Goal: Task Accomplishment & Management: Manage account settings

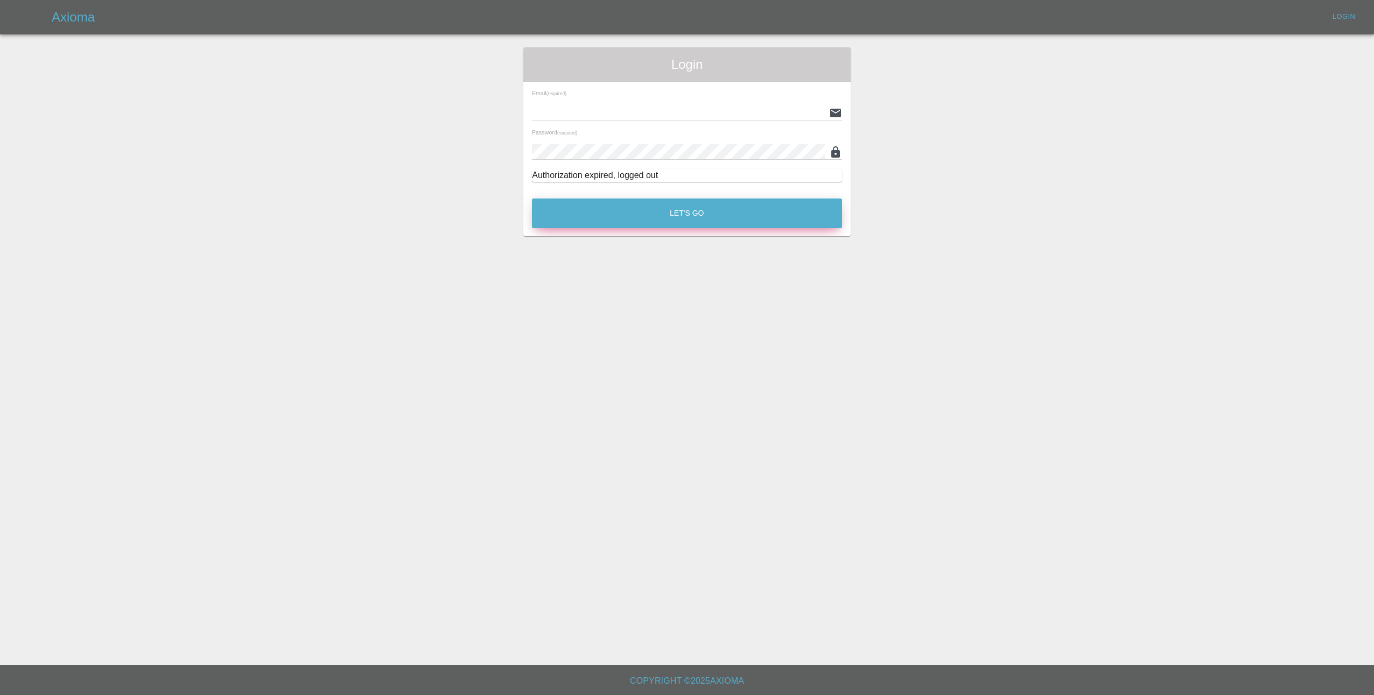
type input "[EMAIL_ADDRESS][DOMAIN_NAME]"
click at [685, 209] on button "Let's Go" at bounding box center [687, 214] width 310 height 30
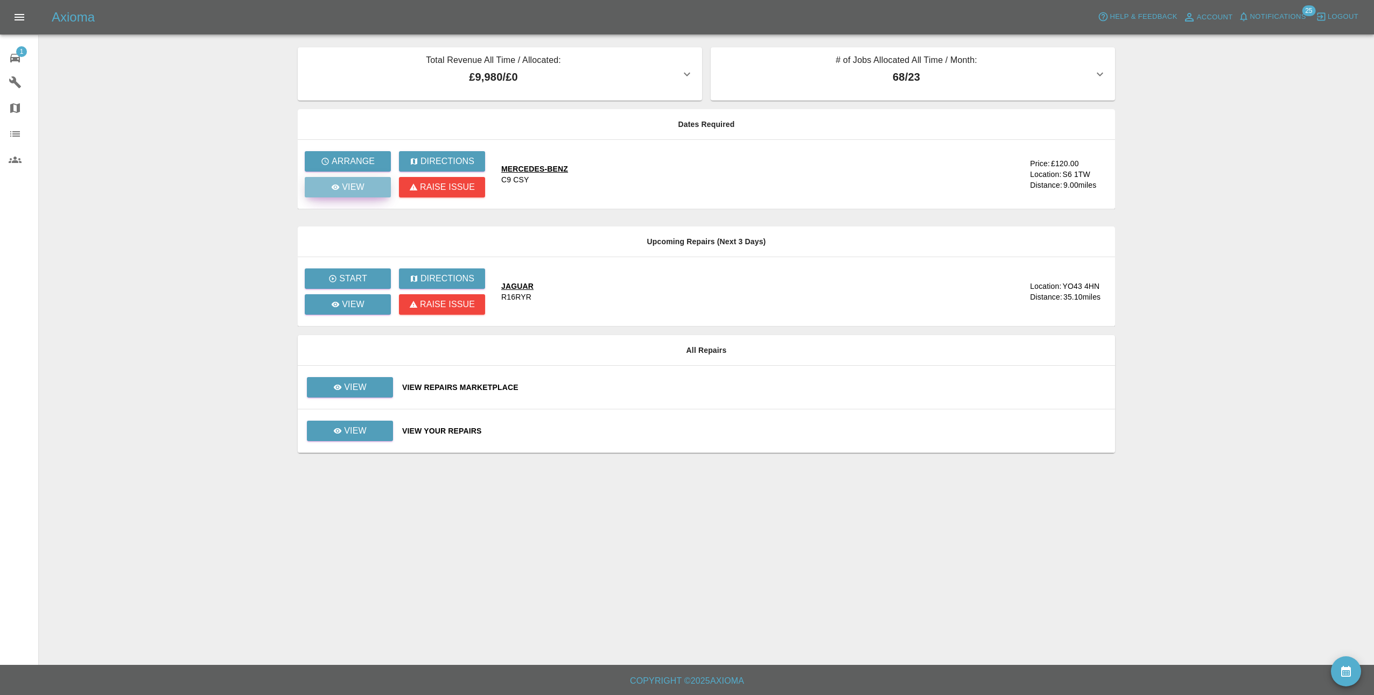
click at [353, 192] on p "View" at bounding box center [353, 187] width 23 height 13
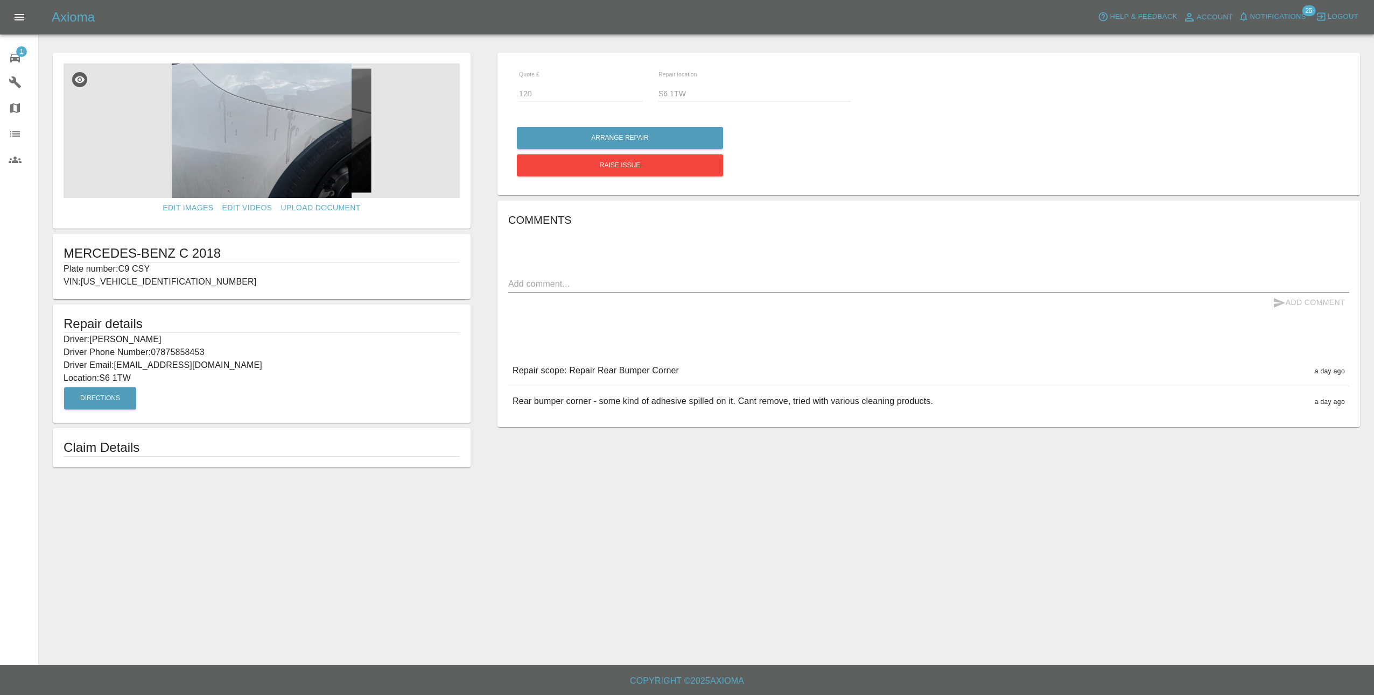
click at [285, 141] on img at bounding box center [262, 131] width 396 height 135
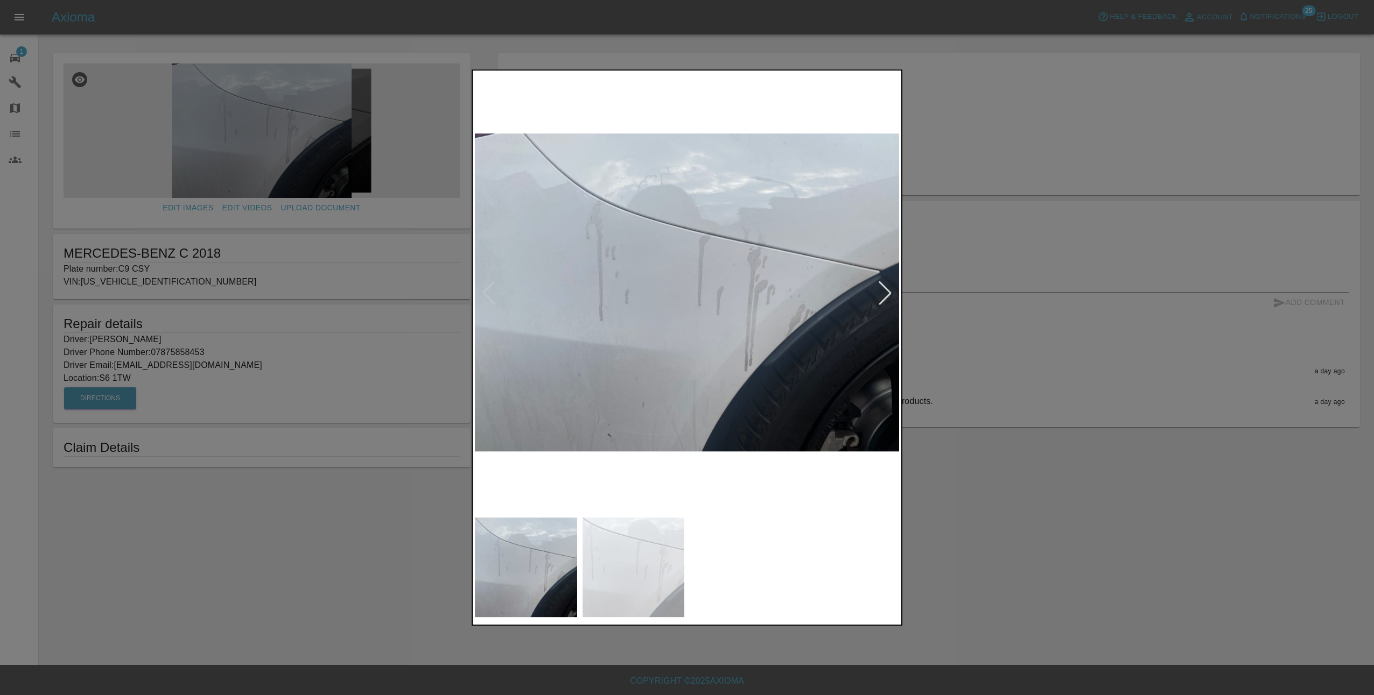
click at [1003, 461] on div at bounding box center [687, 347] width 1374 height 695
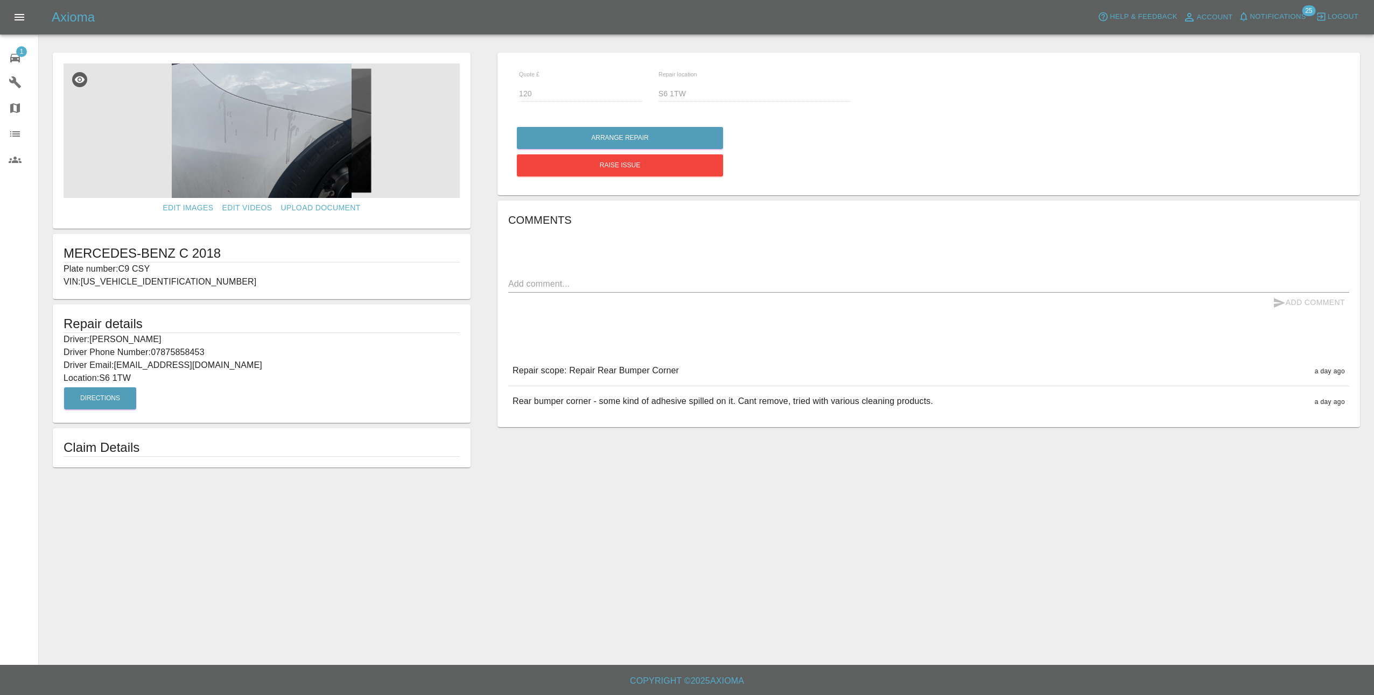
click at [237, 127] on img at bounding box center [262, 131] width 396 height 135
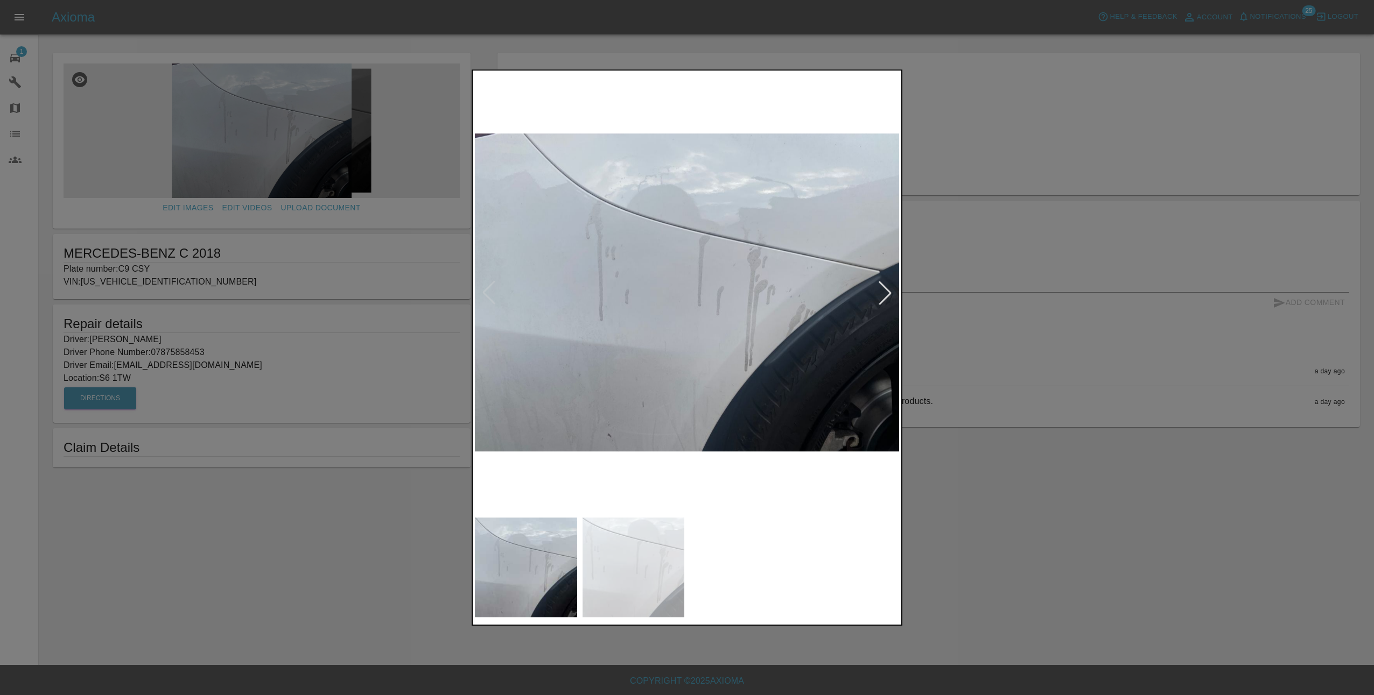
click at [1038, 481] on div at bounding box center [687, 347] width 1374 height 695
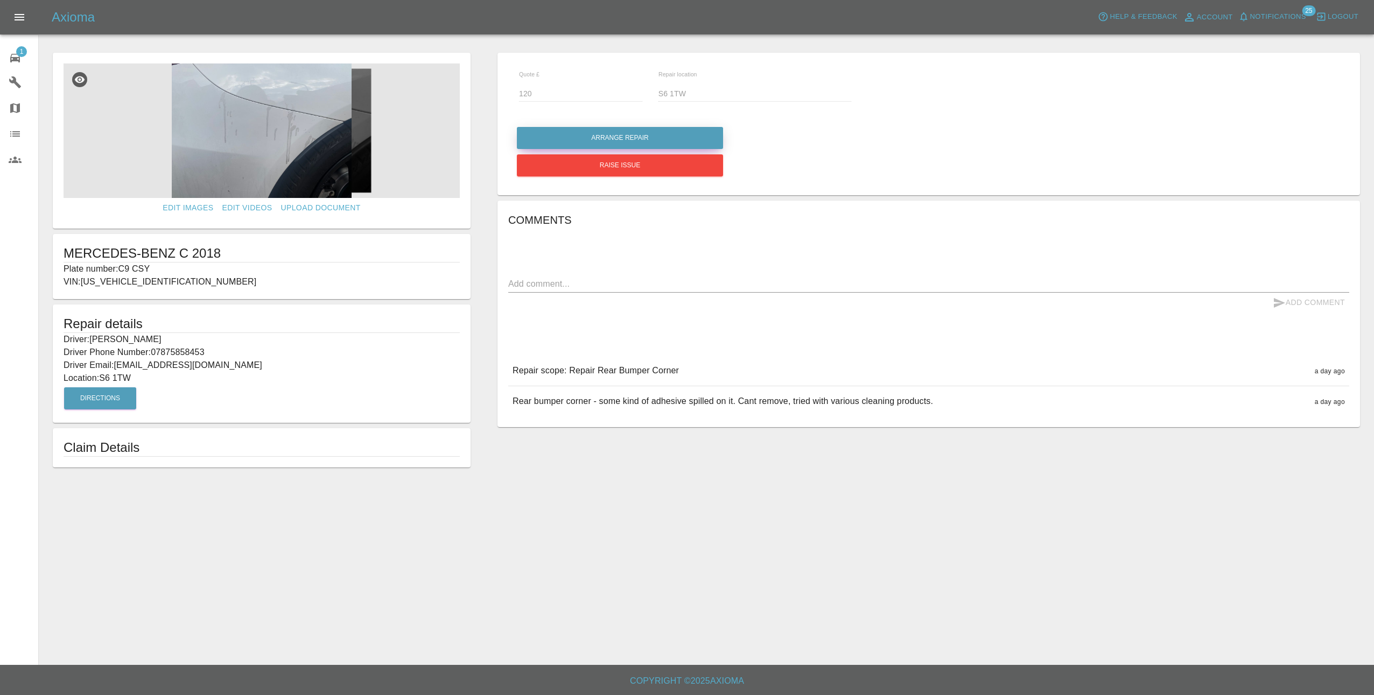
click at [635, 142] on button "Arrange Repair" at bounding box center [620, 138] width 206 height 22
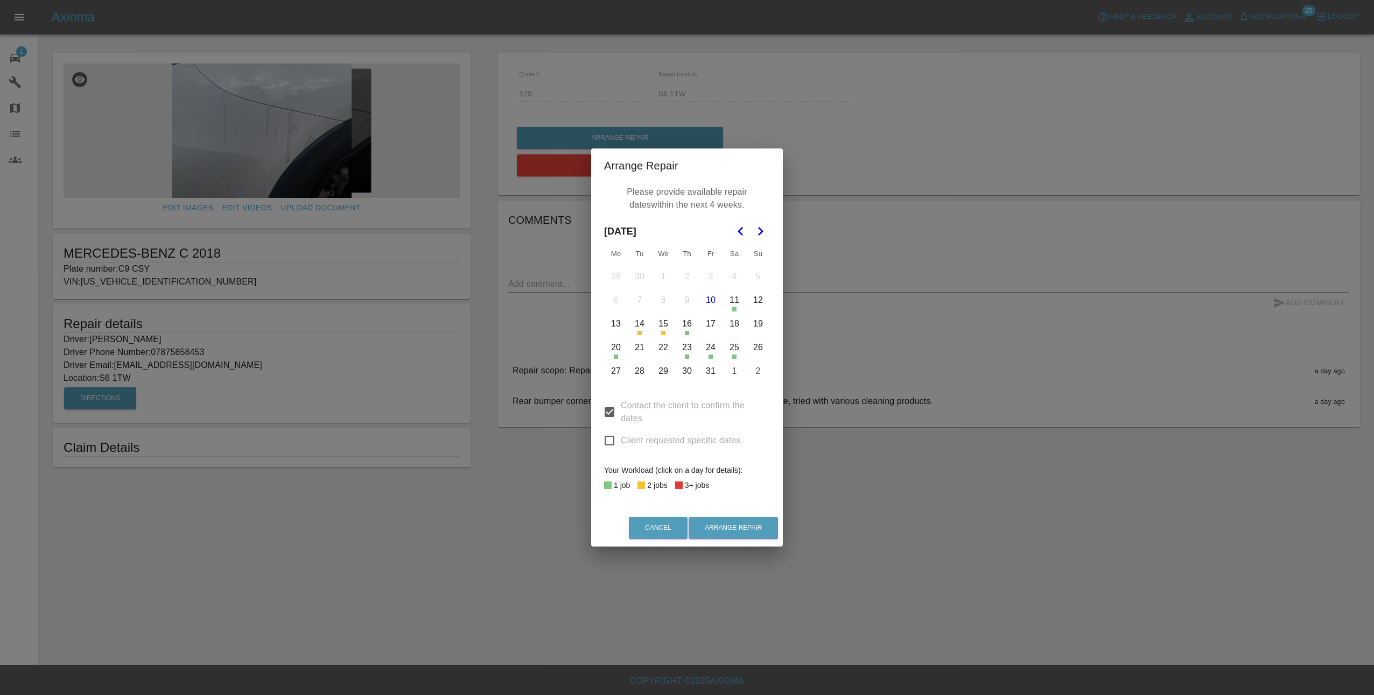
click at [637, 348] on button "21" at bounding box center [639, 347] width 23 height 23
click at [659, 348] on button "22" at bounding box center [663, 347] width 23 height 23
click at [692, 350] on button "23" at bounding box center [687, 347] width 23 height 23
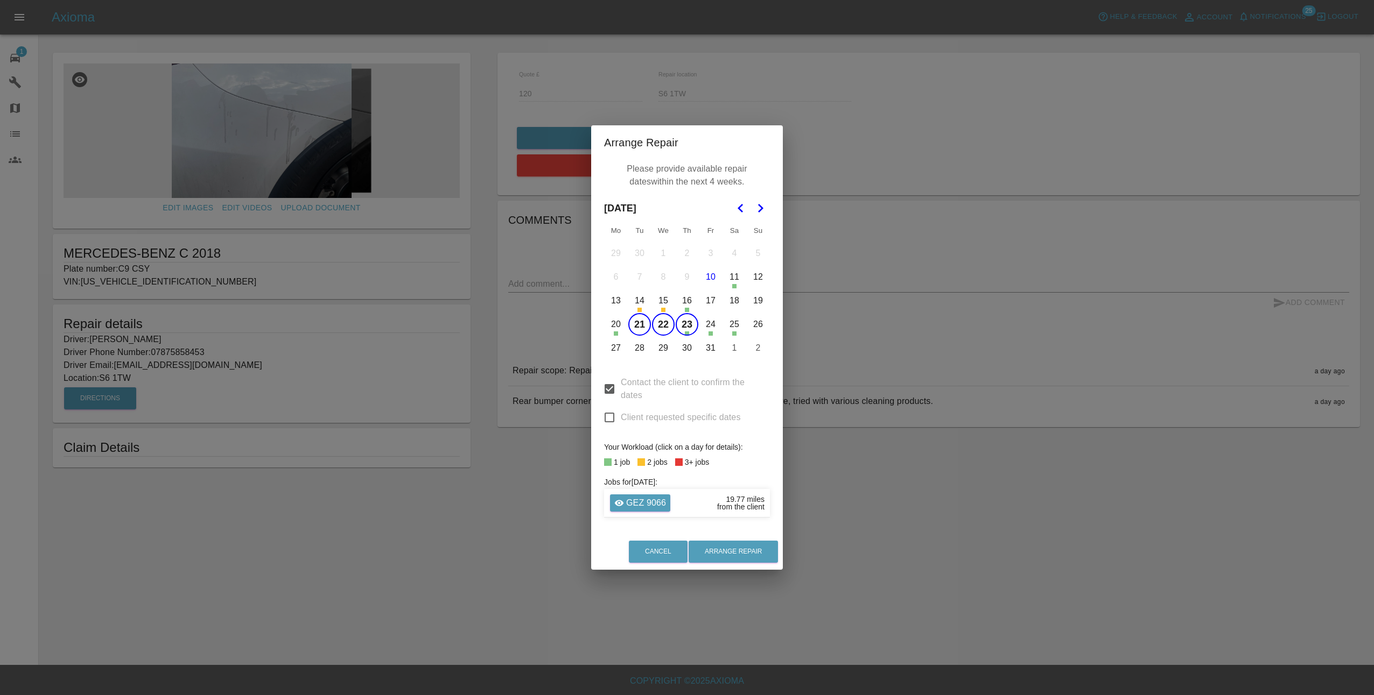
click at [620, 326] on button "20" at bounding box center [616, 324] width 23 height 23
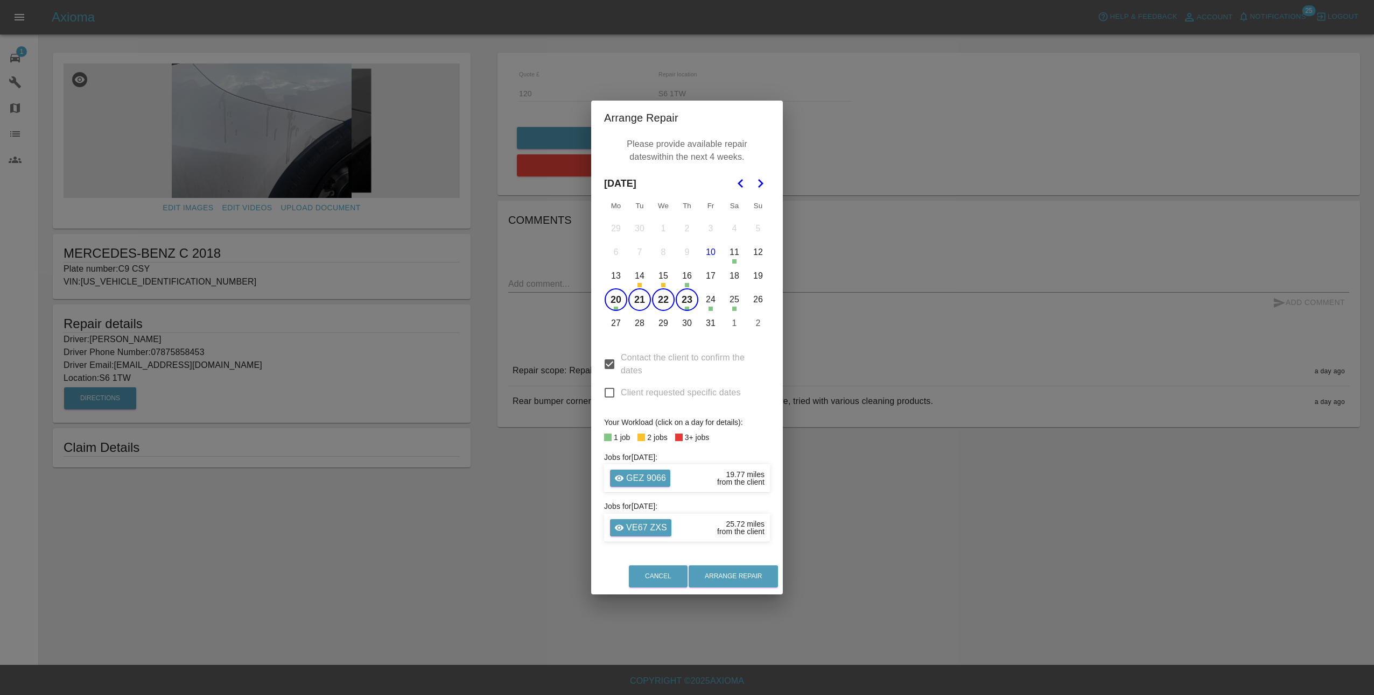
click at [616, 327] on button "27" at bounding box center [616, 323] width 23 height 23
click at [650, 330] on td "28" at bounding box center [640, 324] width 24 height 24
click at [642, 326] on button "28" at bounding box center [639, 323] width 23 height 23
click at [624, 325] on button "27" at bounding box center [616, 323] width 23 height 23
click at [666, 327] on button "29" at bounding box center [663, 323] width 23 height 23
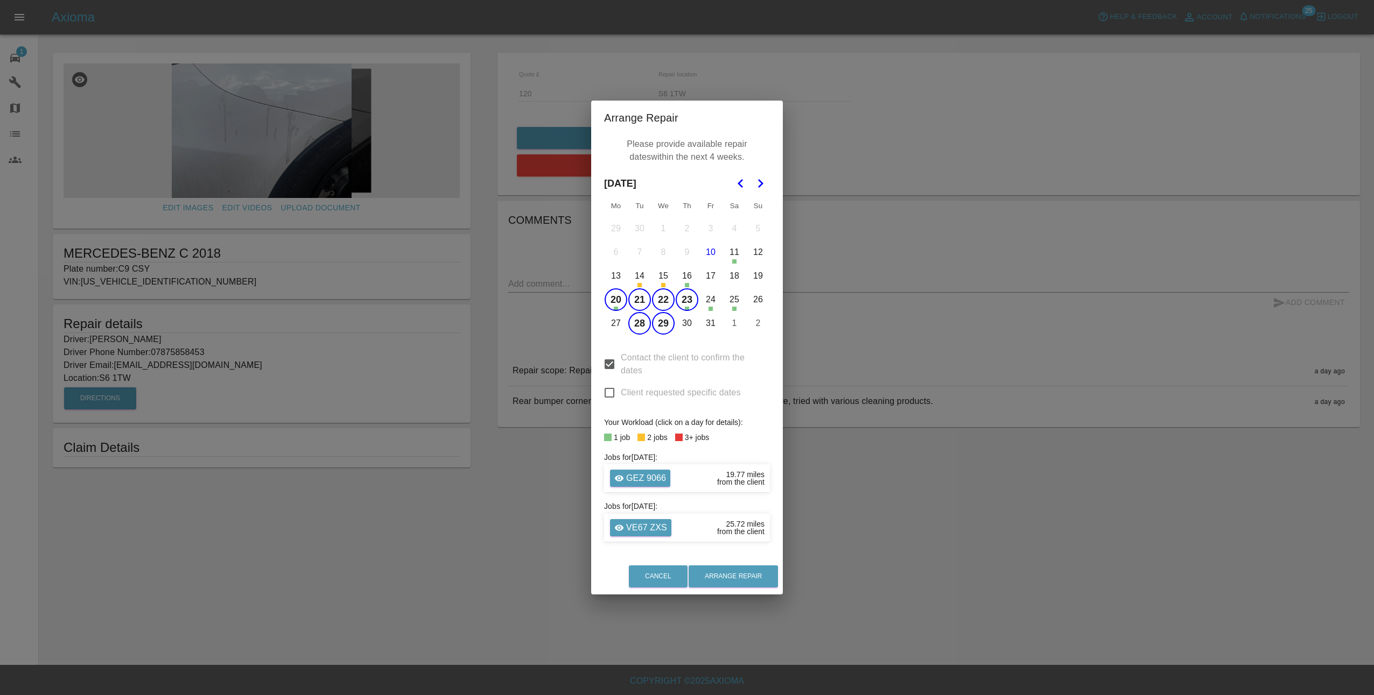
click at [686, 325] on button "30" at bounding box center [687, 323] width 23 height 23
click at [714, 326] on button "31" at bounding box center [710, 323] width 23 height 23
click at [616, 305] on button "20" at bounding box center [616, 300] width 23 height 23
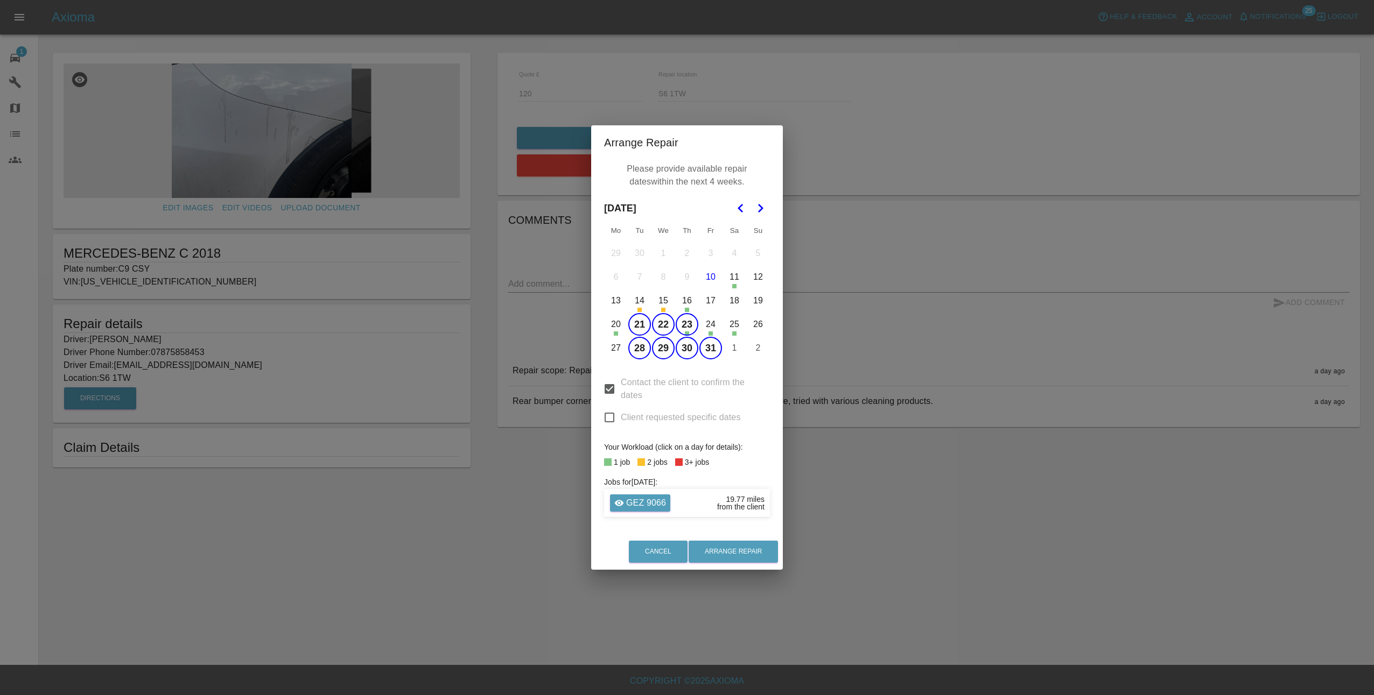
click at [615, 324] on button "20" at bounding box center [616, 324] width 23 height 23
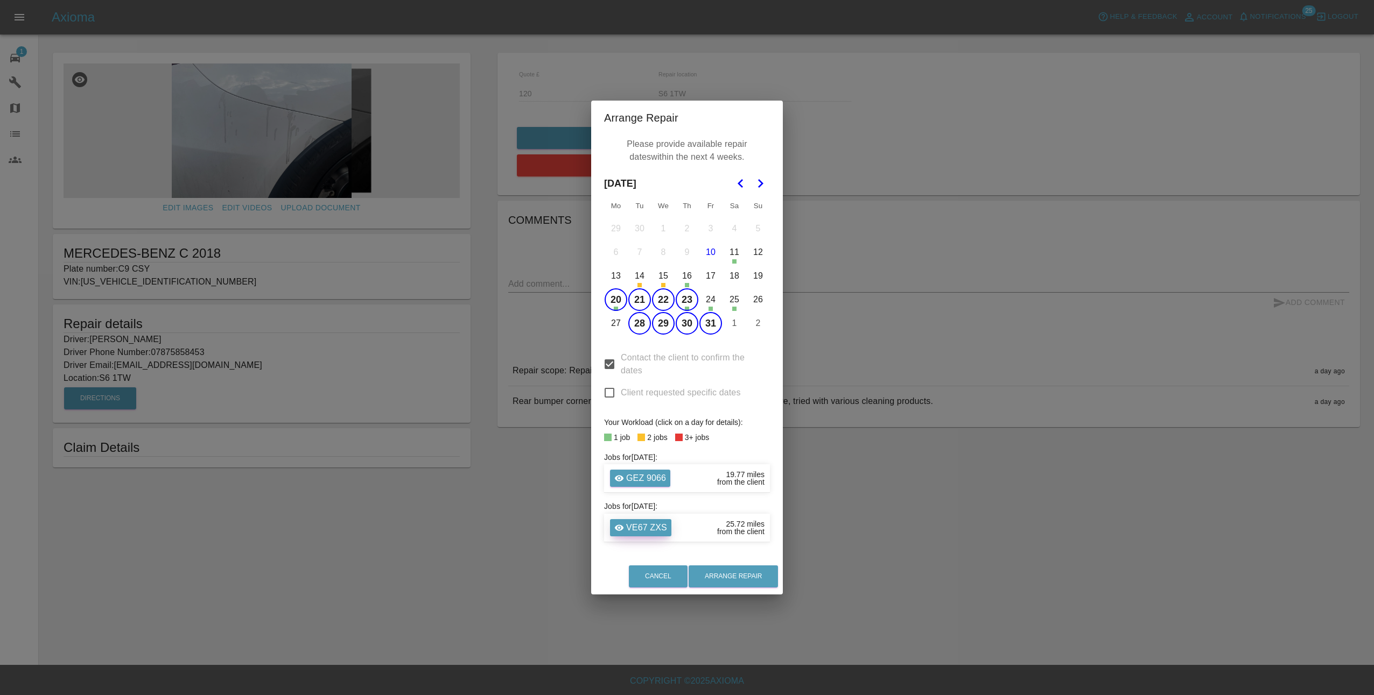
click at [633, 528] on p "VE67 ZXS" at bounding box center [646, 528] width 41 height 13
type input "140"
type input "DN14 0AY"
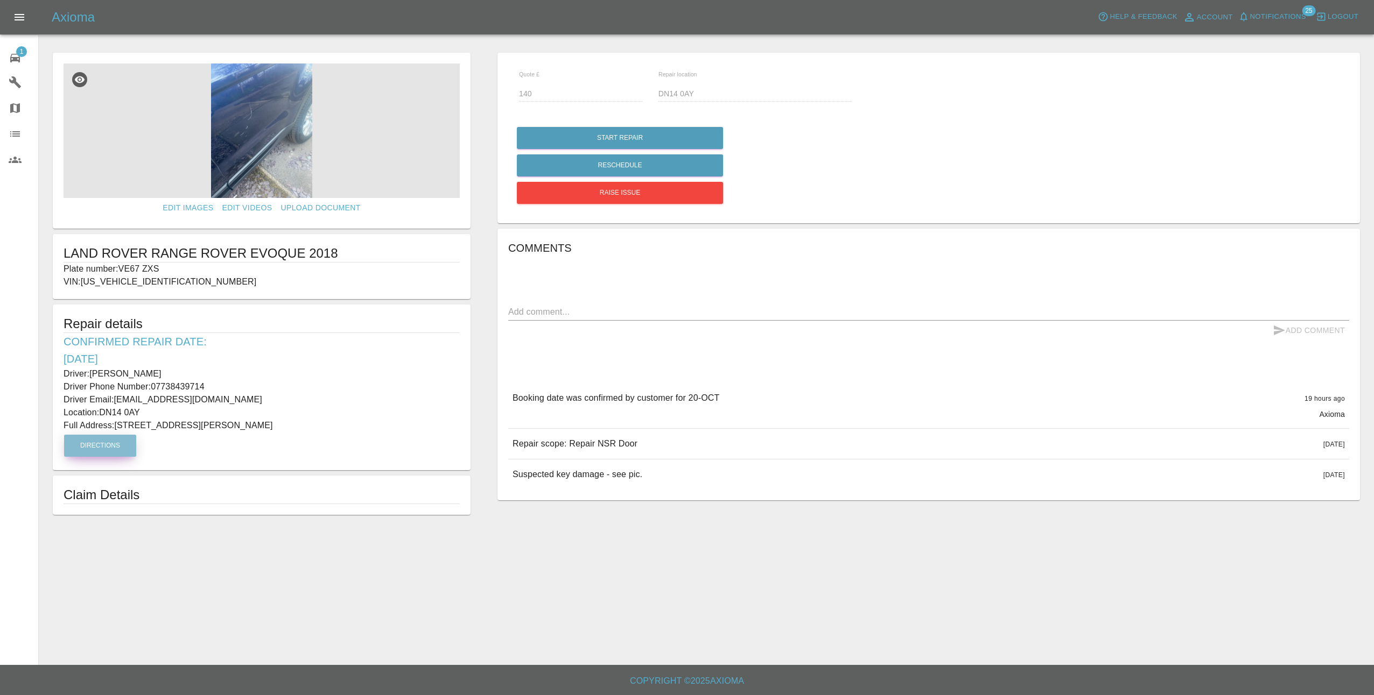
click at [112, 446] on button "Directions" at bounding box center [100, 446] width 72 height 22
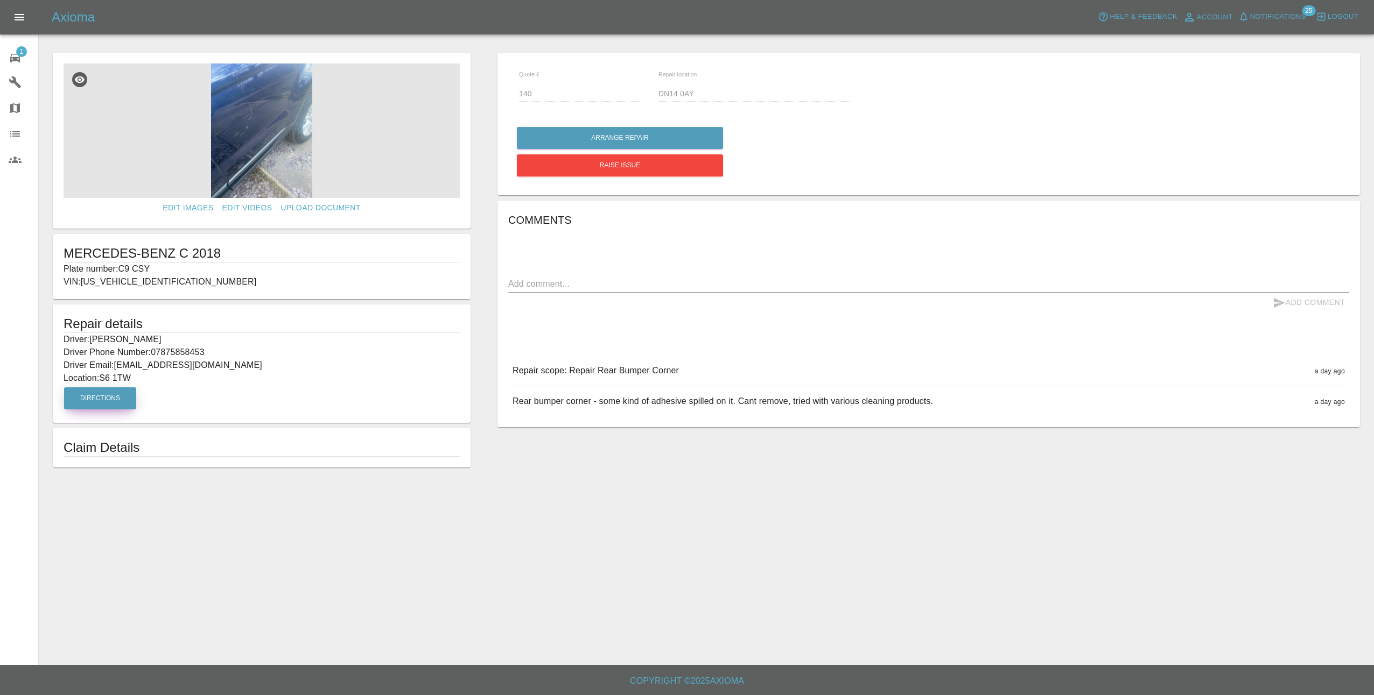
type input "120"
type input "S6 1TW"
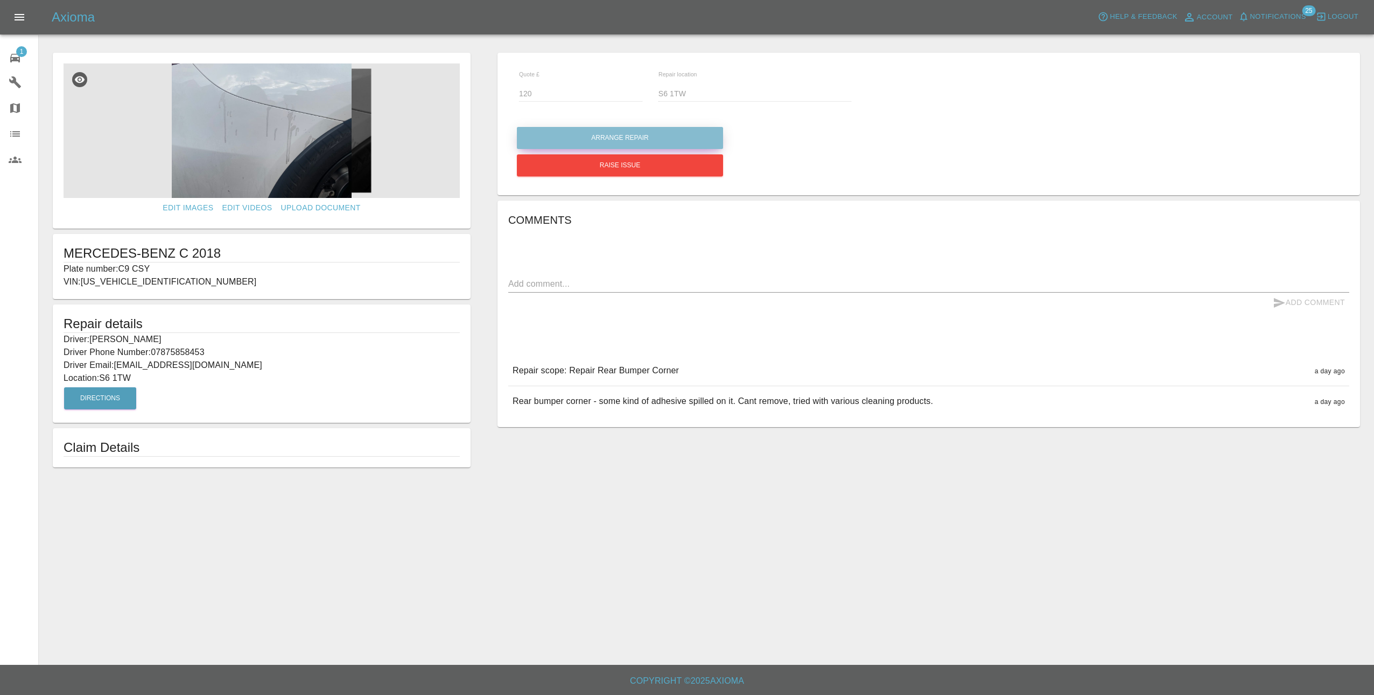
click at [620, 133] on button "Arrange Repair" at bounding box center [620, 138] width 206 height 22
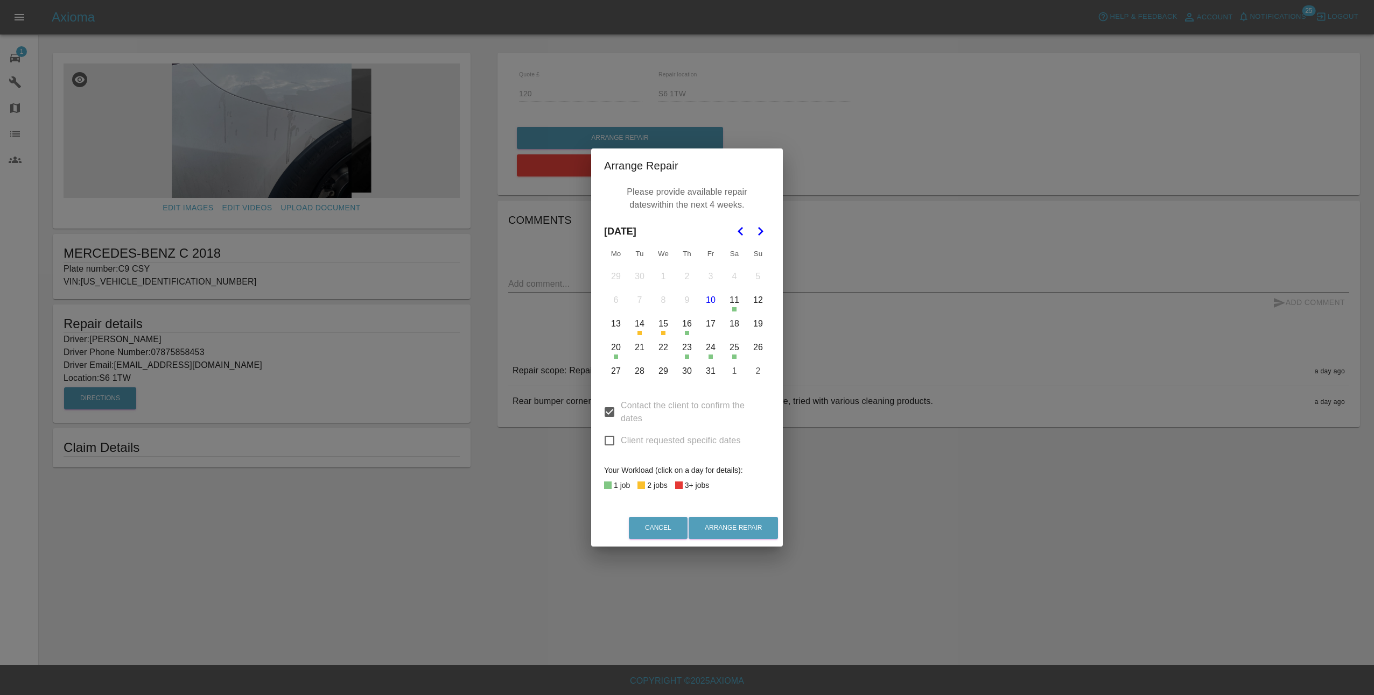
click at [642, 349] on button "21" at bounding box center [639, 347] width 23 height 23
click at [665, 350] on button "22" at bounding box center [663, 347] width 23 height 23
click at [617, 371] on button "27" at bounding box center [616, 371] width 23 height 23
click at [643, 372] on button "28" at bounding box center [639, 371] width 23 height 23
click at [614, 369] on button "27" at bounding box center [616, 371] width 23 height 23
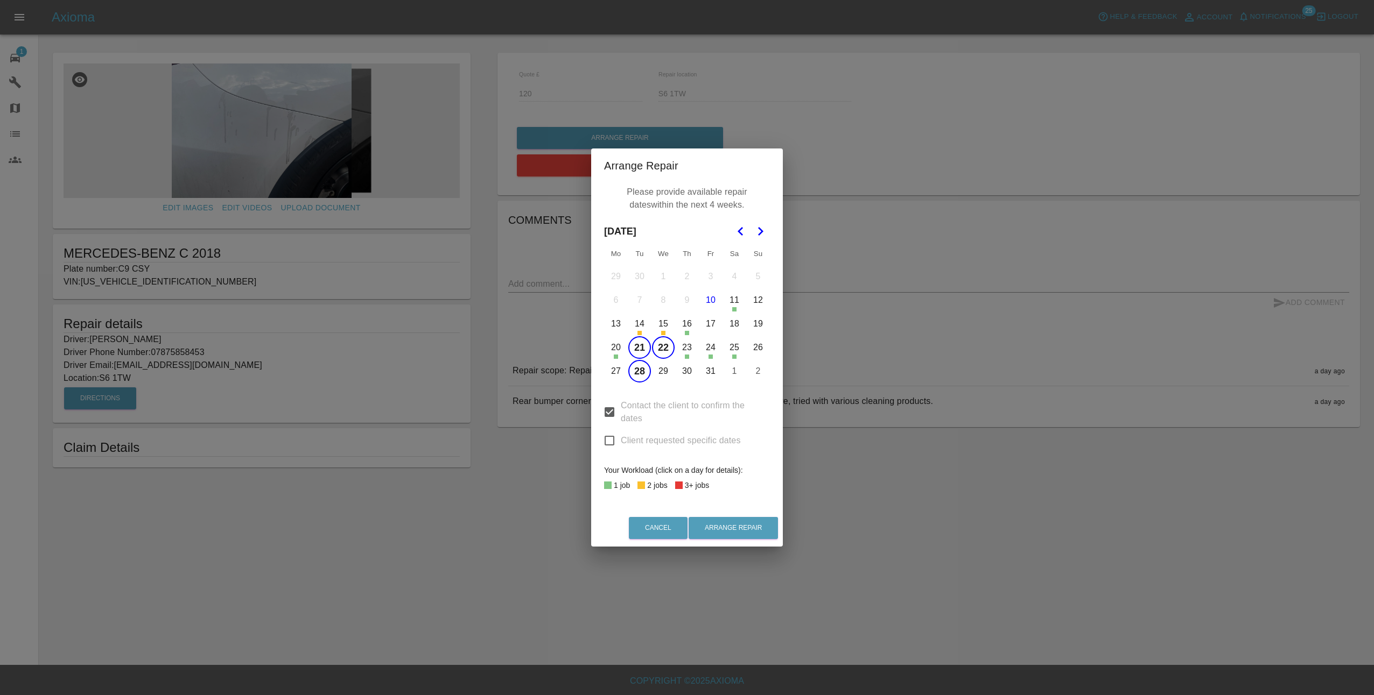
click at [660, 372] on button "29" at bounding box center [663, 371] width 23 height 23
click at [693, 374] on button "30" at bounding box center [687, 371] width 23 height 23
click at [642, 369] on button "28" at bounding box center [639, 371] width 23 height 23
click at [667, 371] on button "29" at bounding box center [663, 371] width 23 height 23
click at [687, 373] on button "30" at bounding box center [687, 371] width 23 height 23
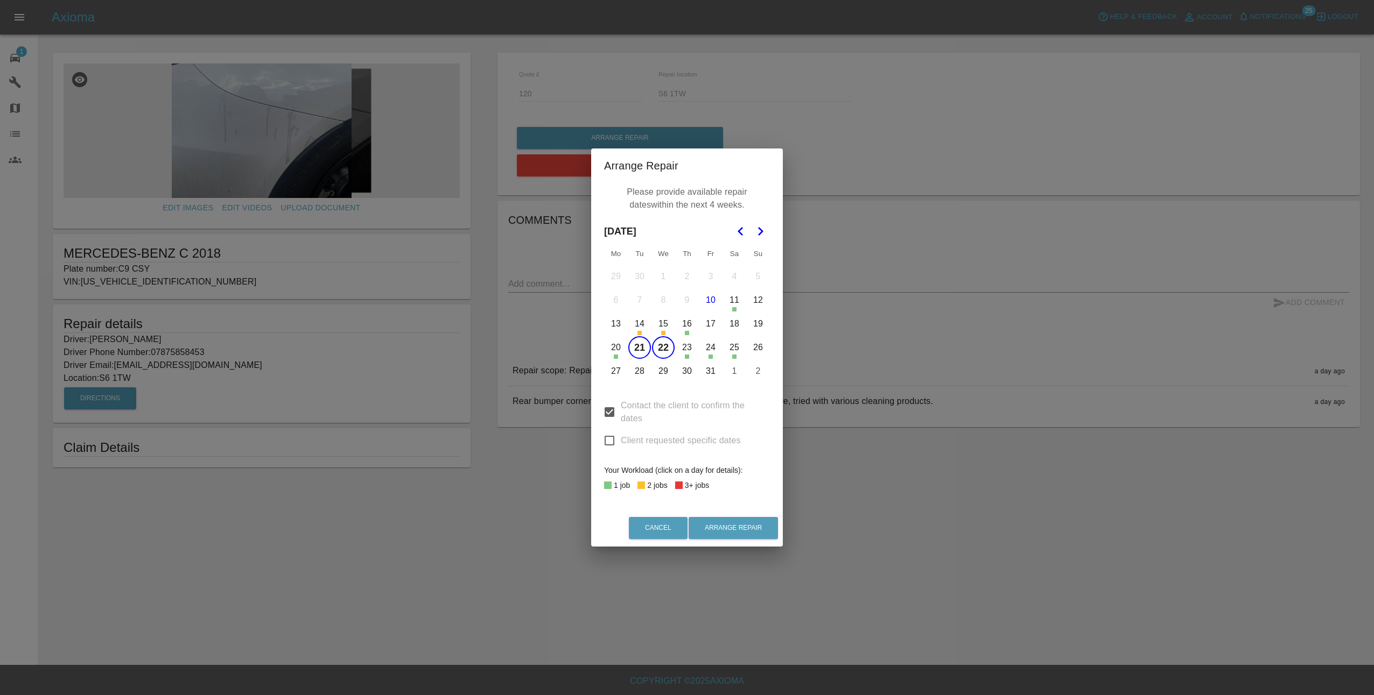
click at [663, 345] on button "22" at bounding box center [663, 347] width 23 height 23
click at [740, 530] on button "Arrange Repair" at bounding box center [732, 528] width 89 height 22
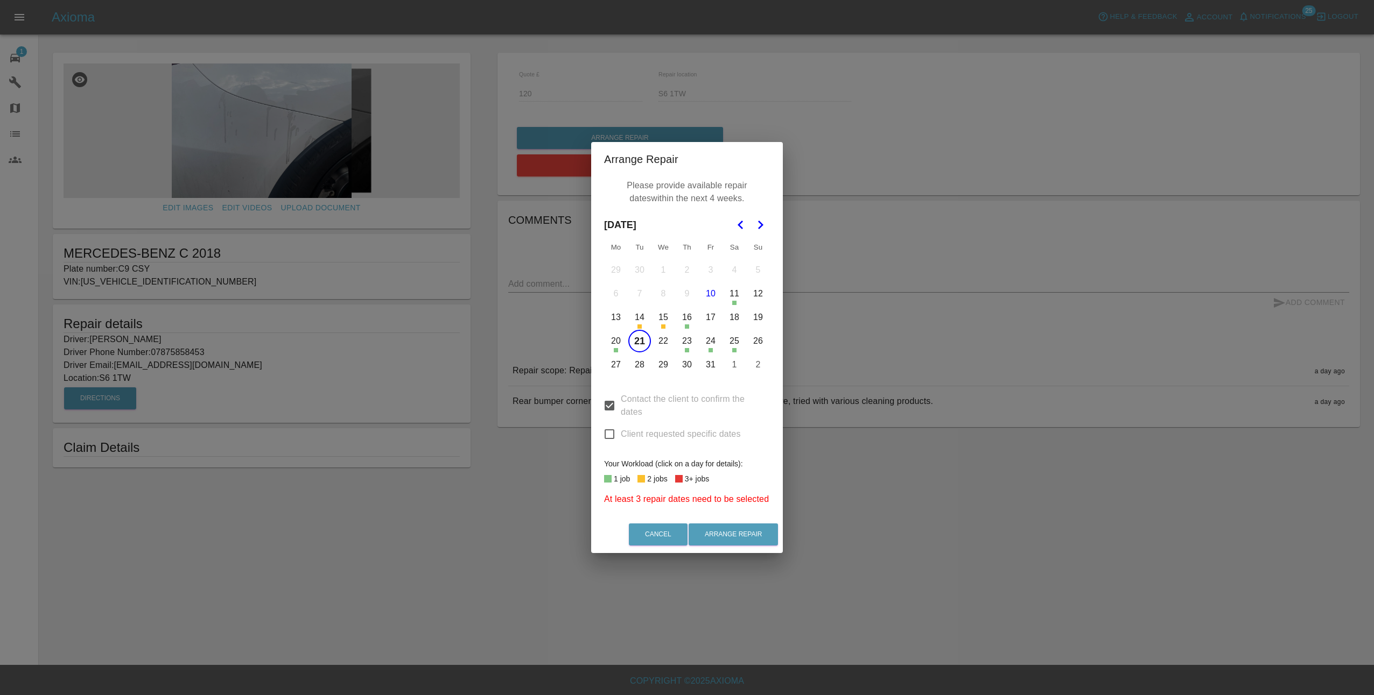
click at [670, 342] on button "22" at bounding box center [663, 341] width 23 height 23
click at [690, 342] on button "23" at bounding box center [687, 341] width 23 height 23
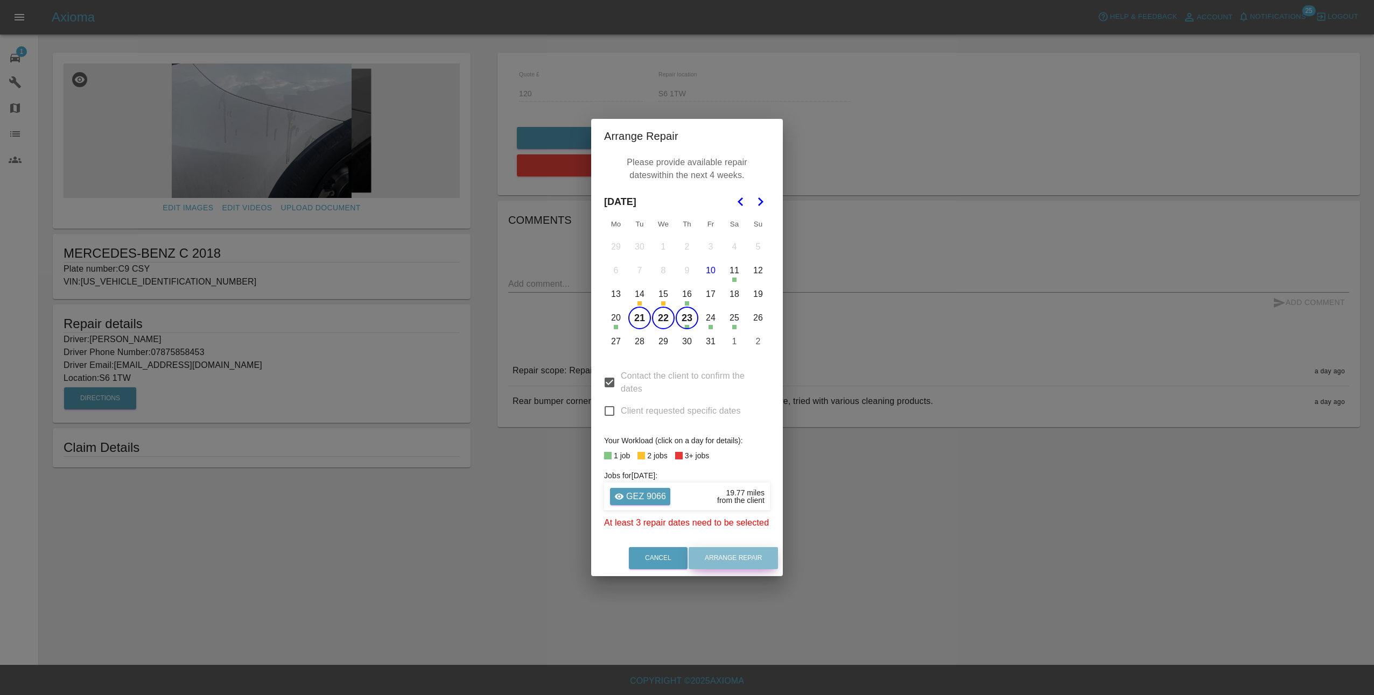
click at [745, 555] on button "Arrange Repair" at bounding box center [732, 558] width 89 height 22
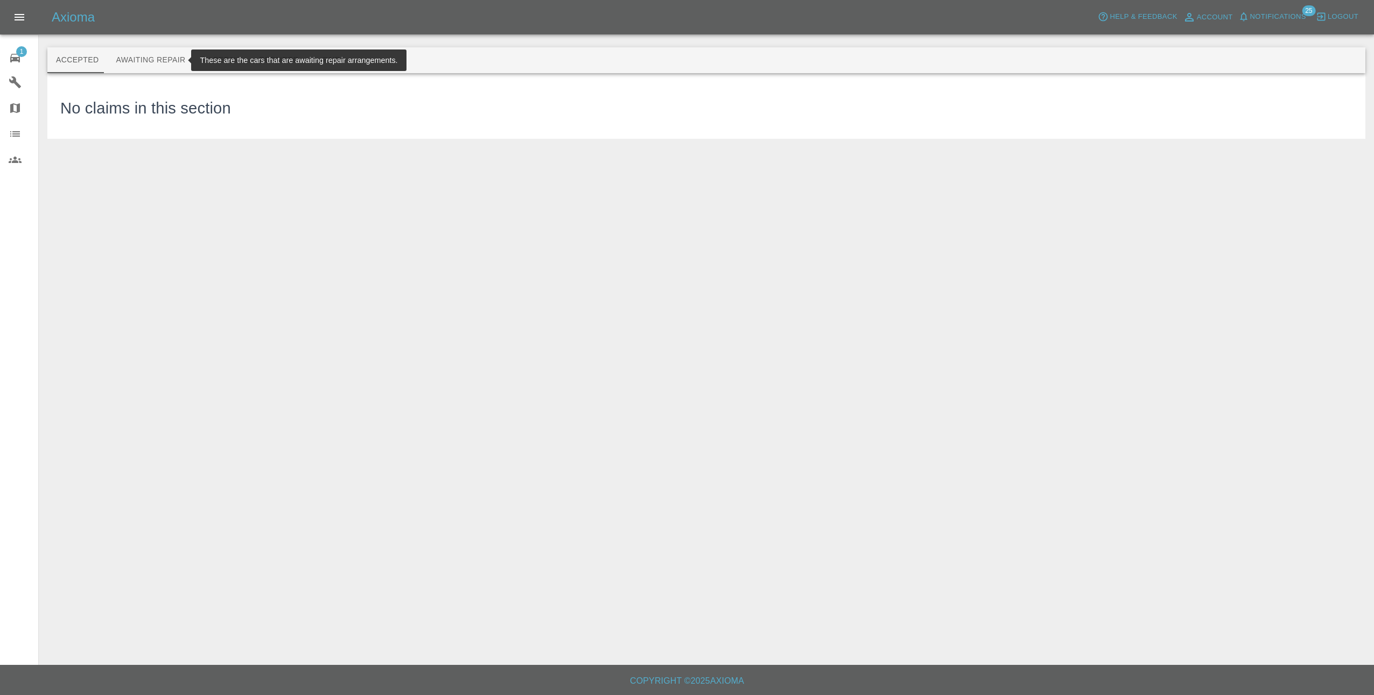
click at [152, 60] on button "Awaiting Repair" at bounding box center [150, 60] width 87 height 26
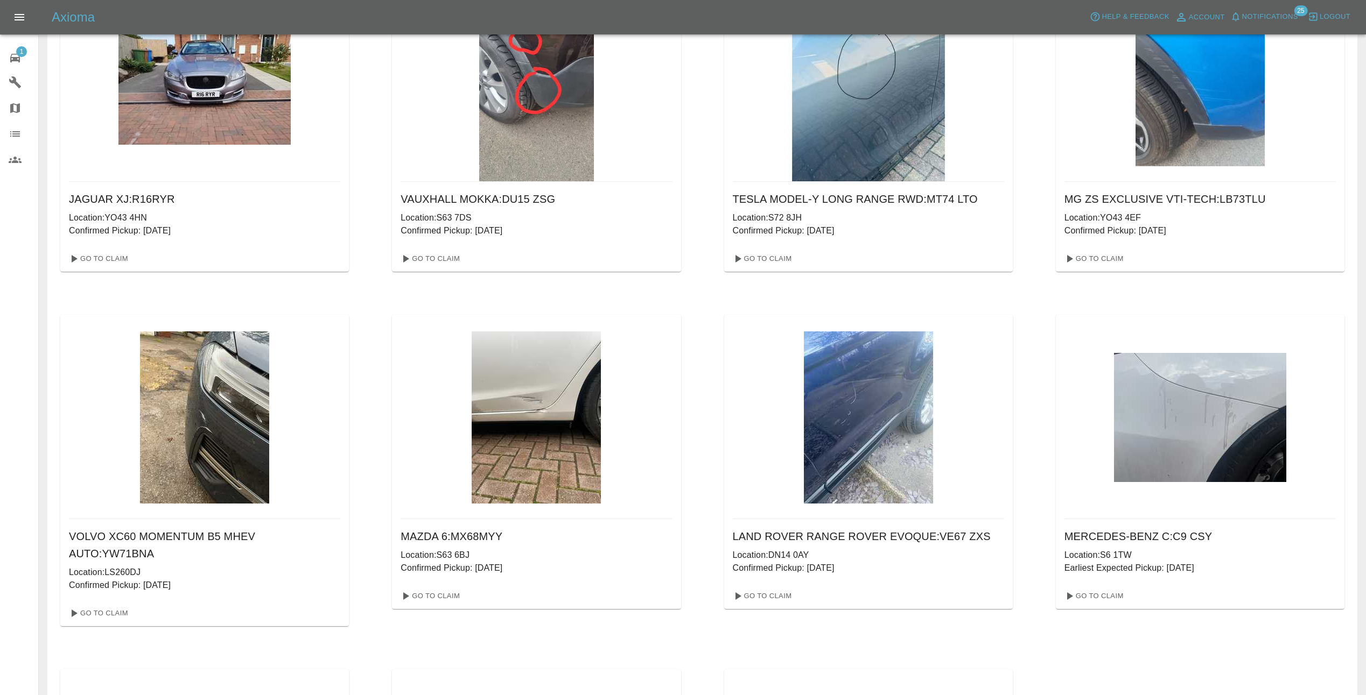
scroll to position [93, 0]
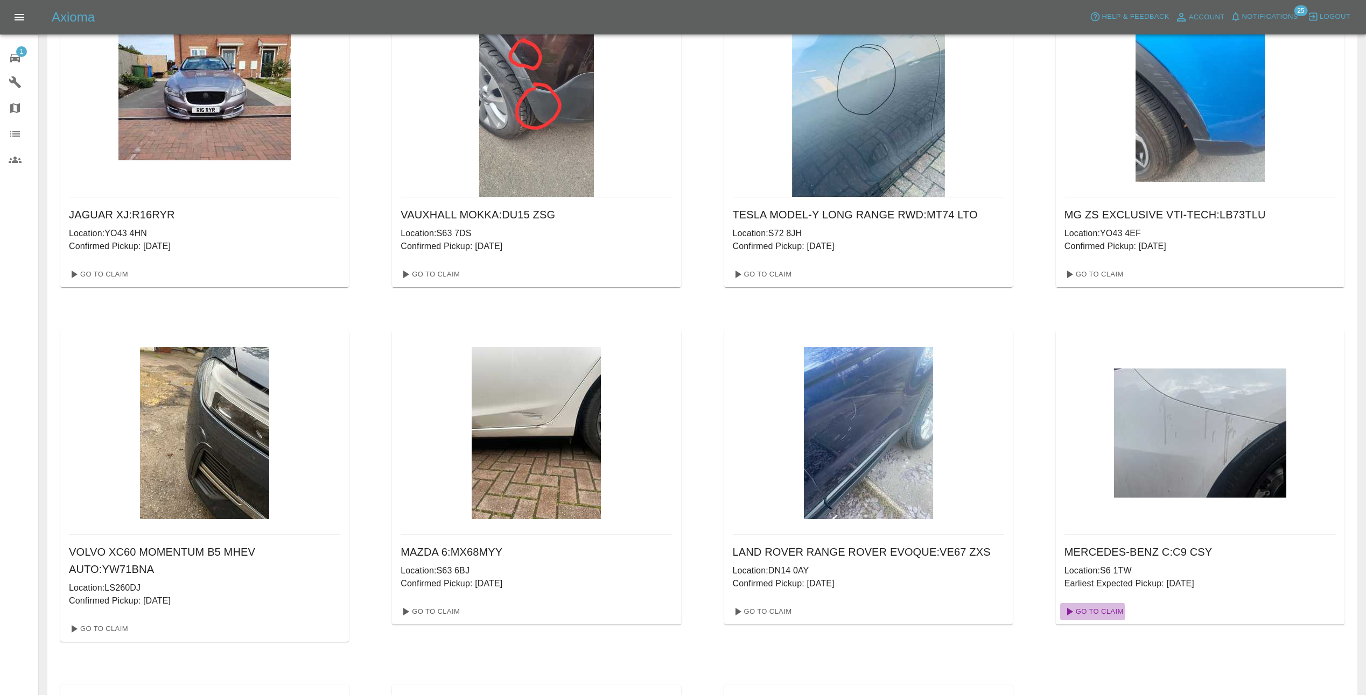
click at [1083, 613] on link "Go To Claim" at bounding box center [1093, 611] width 66 height 17
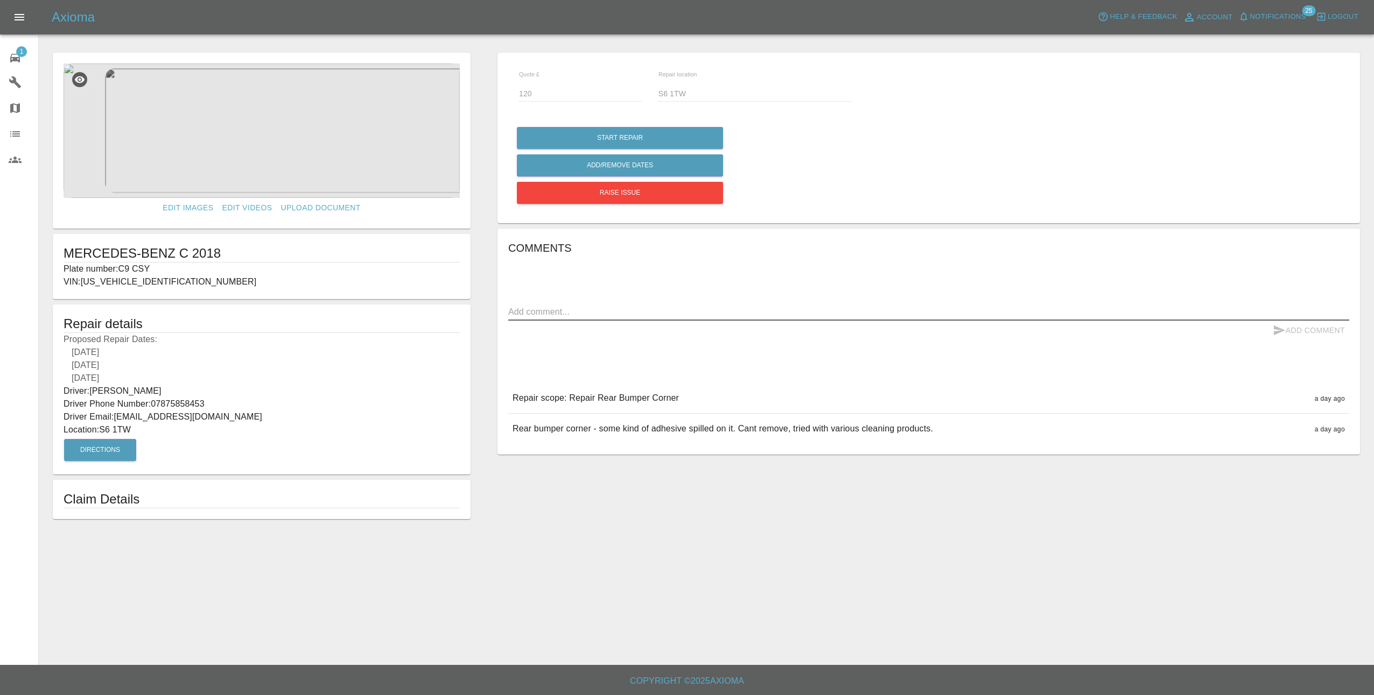
click at [657, 311] on textarea at bounding box center [928, 312] width 841 height 12
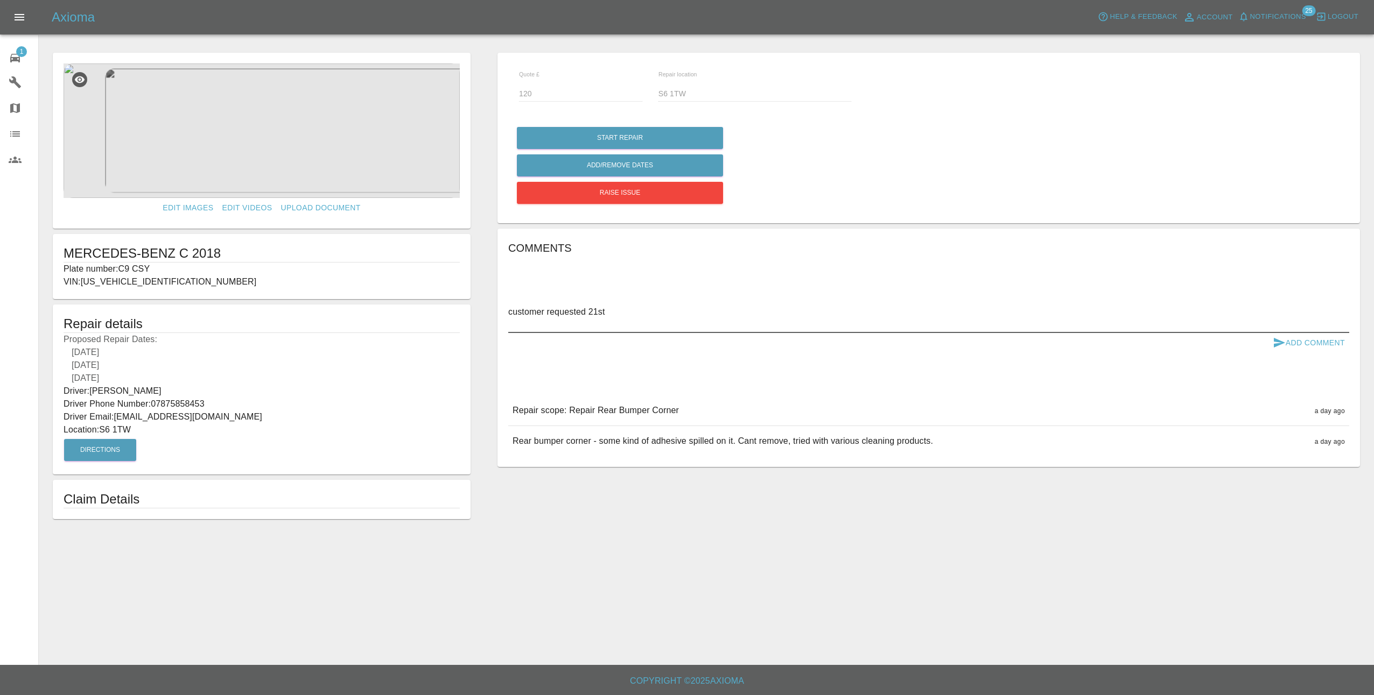
type textarea "customer requested 21st"
click at [1278, 341] on icon "submit" at bounding box center [1279, 343] width 11 height 10
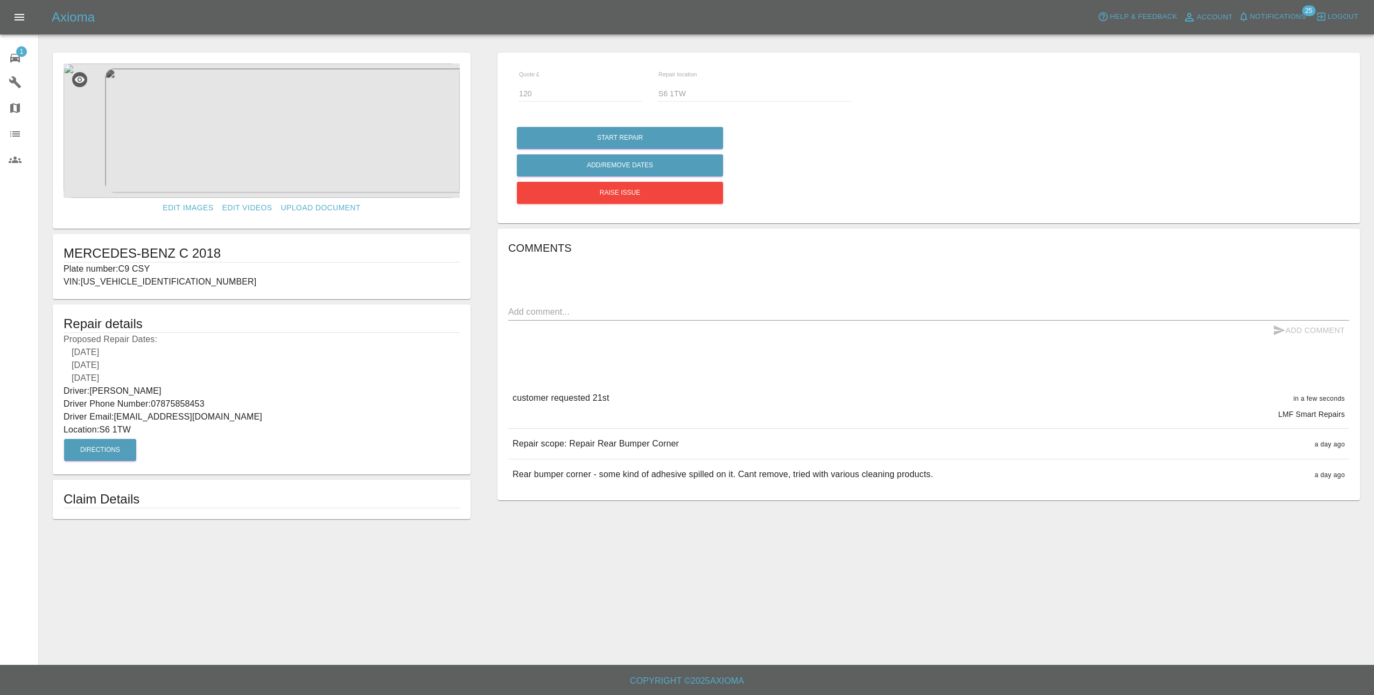
click at [262, 147] on img at bounding box center [262, 131] width 396 height 135
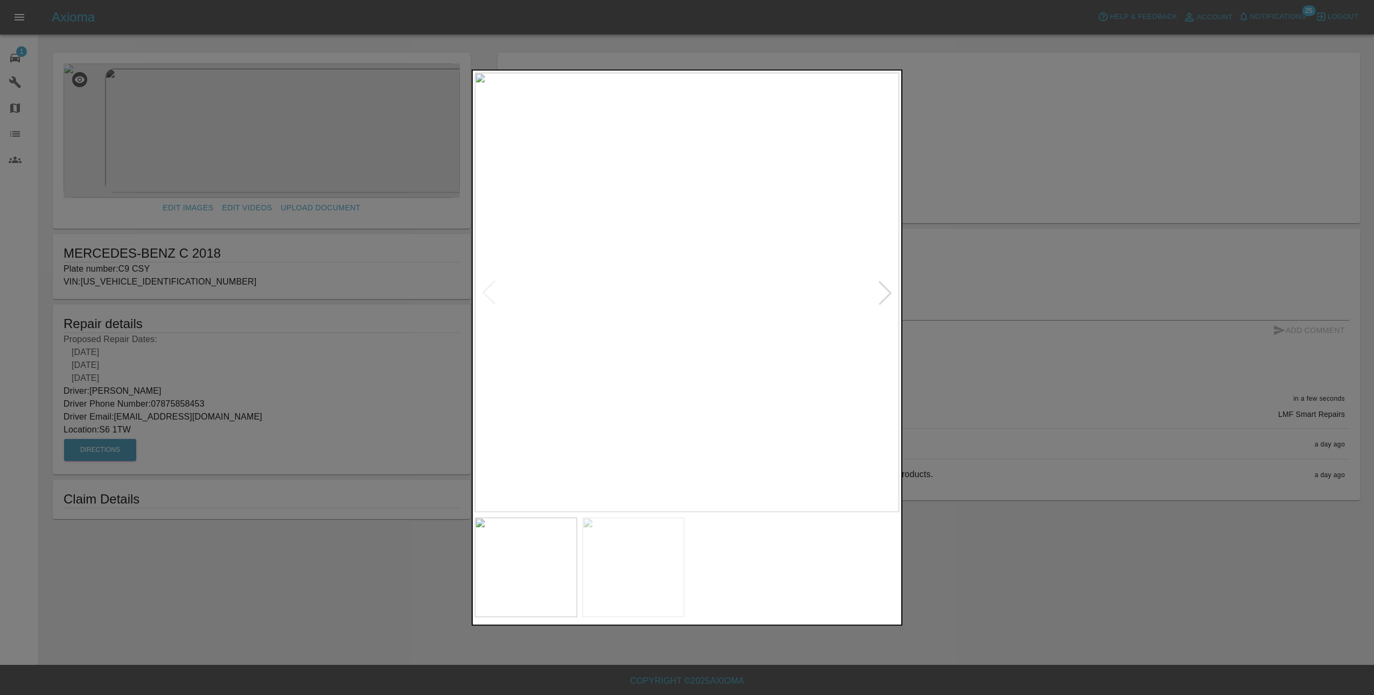
click at [891, 290] on div at bounding box center [885, 293] width 24 height 24
click at [965, 336] on div at bounding box center [687, 347] width 1374 height 695
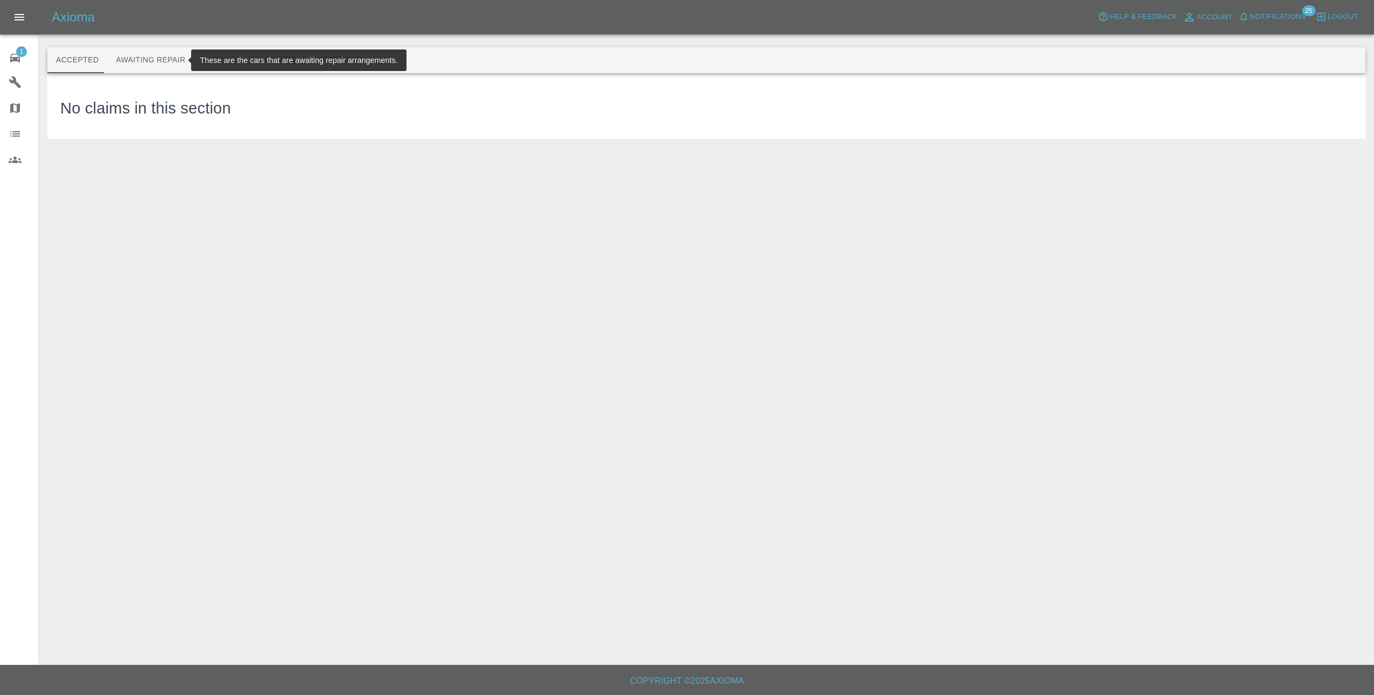
click at [168, 59] on button "Awaiting Repair" at bounding box center [150, 60] width 87 height 26
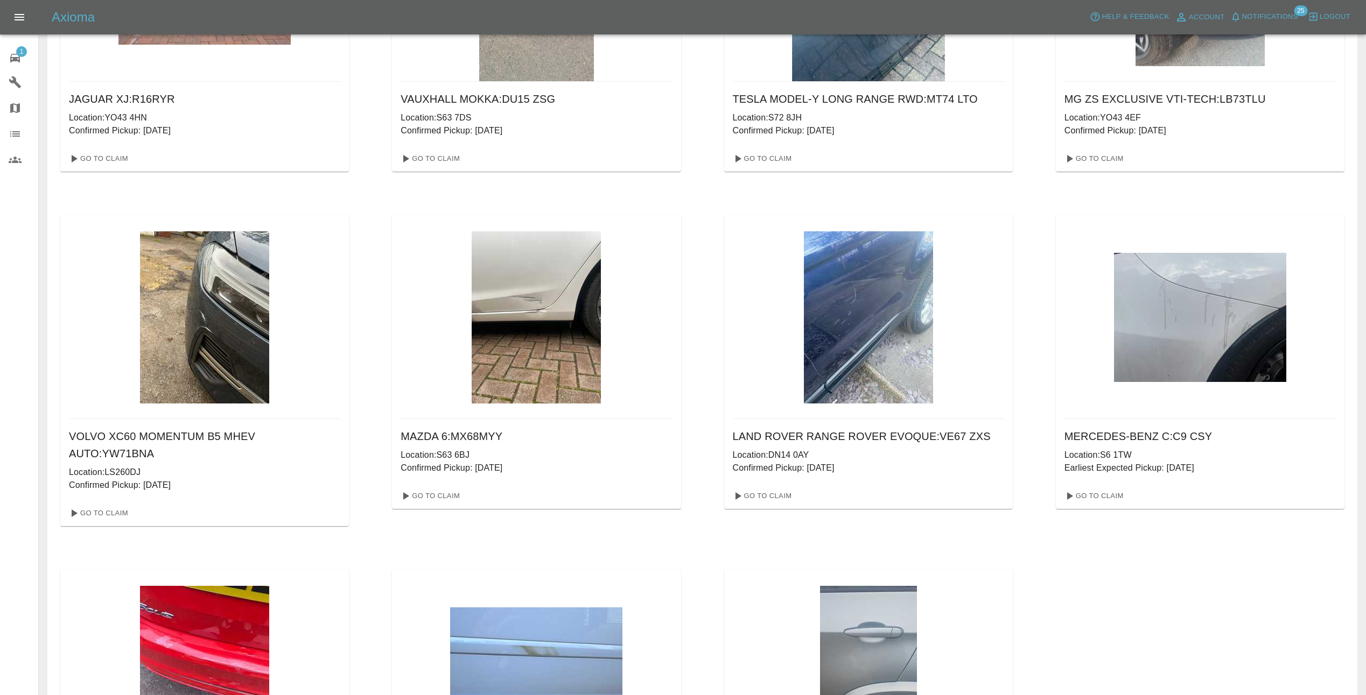
scroll to position [215, 0]
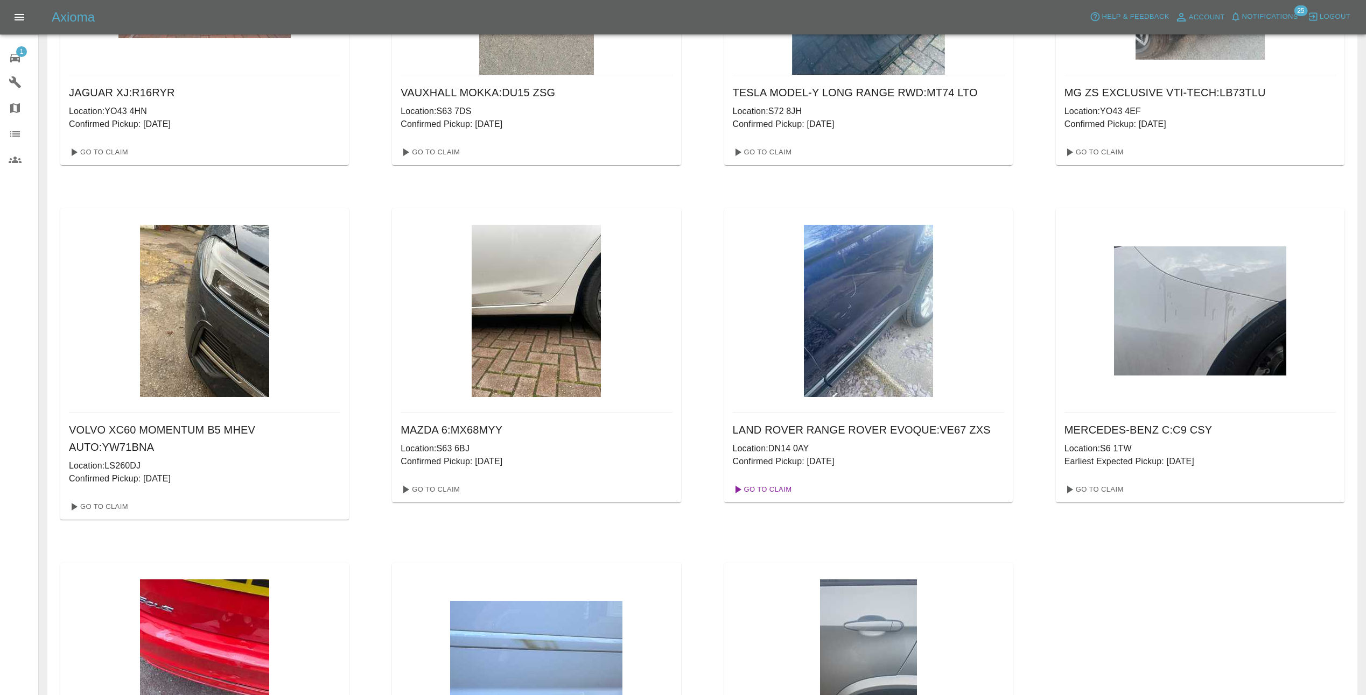
click at [760, 489] on link "Go To Claim" at bounding box center [761, 489] width 66 height 17
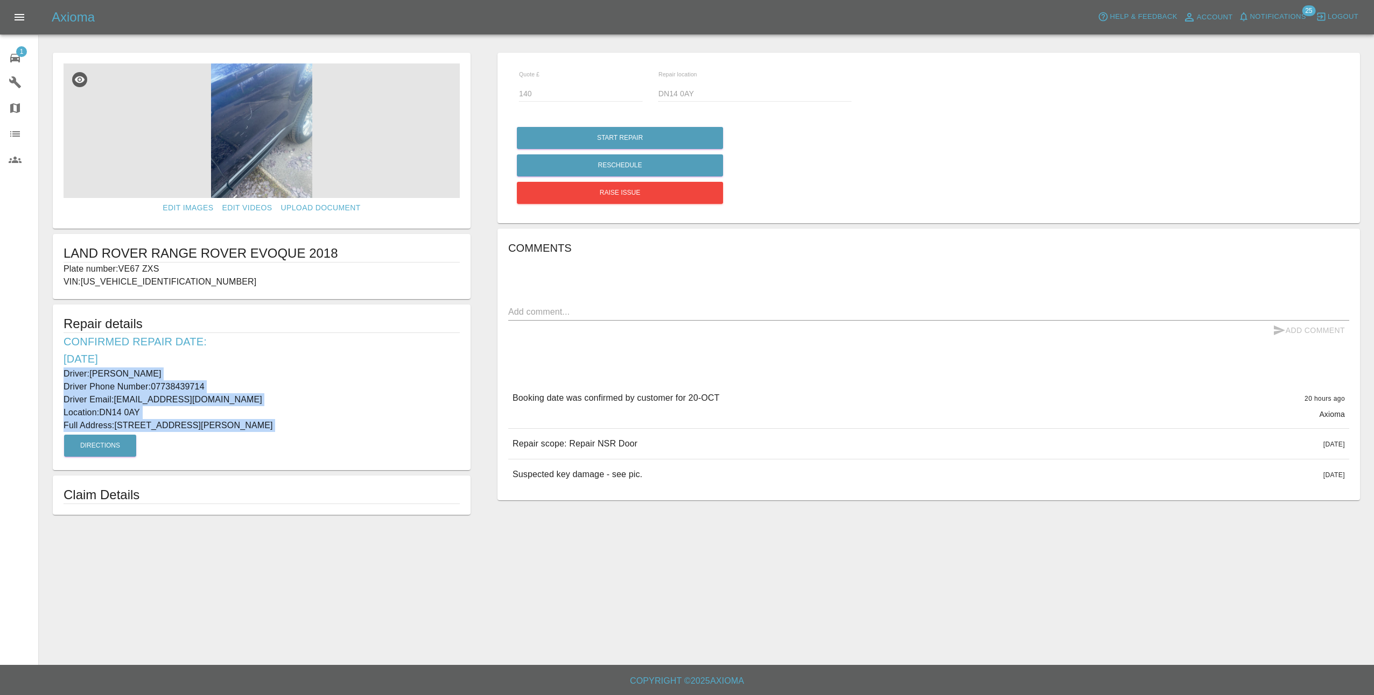
drag, startPoint x: 63, startPoint y: 373, endPoint x: 293, endPoint y: 438, distance: 239.3
click at [293, 438] on div "Repair details Confirmed Repair Date: [DATE] Driver: [PERSON_NAME] Driver Phone…" at bounding box center [262, 388] width 418 height 166
copy div "Driver: [PERSON_NAME] Driver Phone Number: 07738439714 Driver Email: [EMAIL_ADD…"
click at [10, 50] on div "1" at bounding box center [24, 57] width 30 height 16
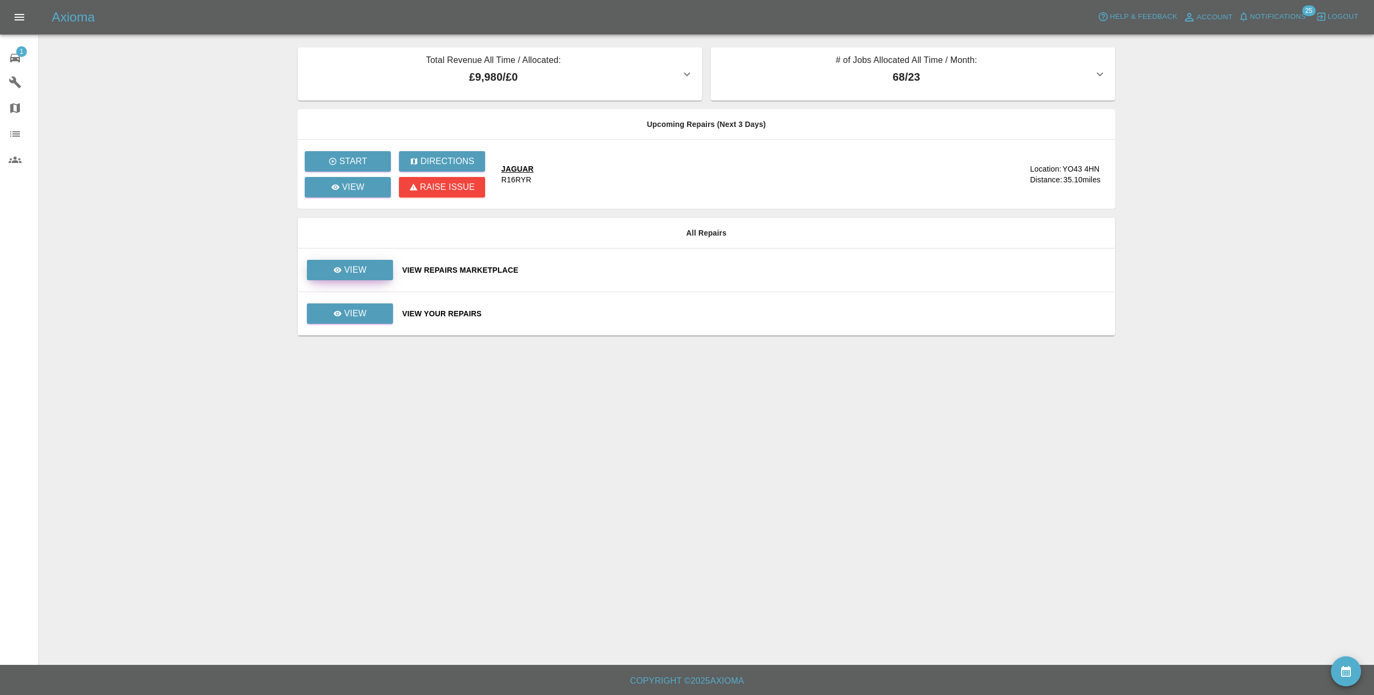
click at [342, 265] on div "View" at bounding box center [349, 270] width 33 height 13
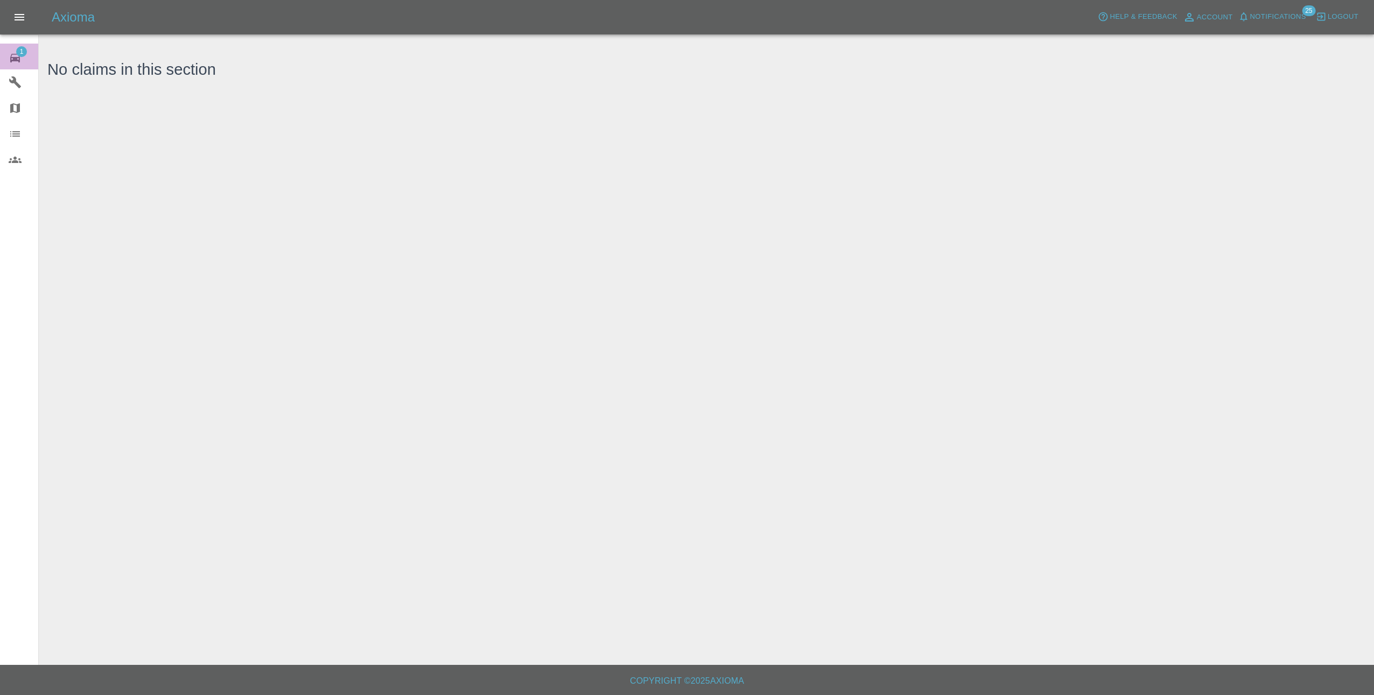
click at [19, 57] on span "1" at bounding box center [21, 51] width 11 height 11
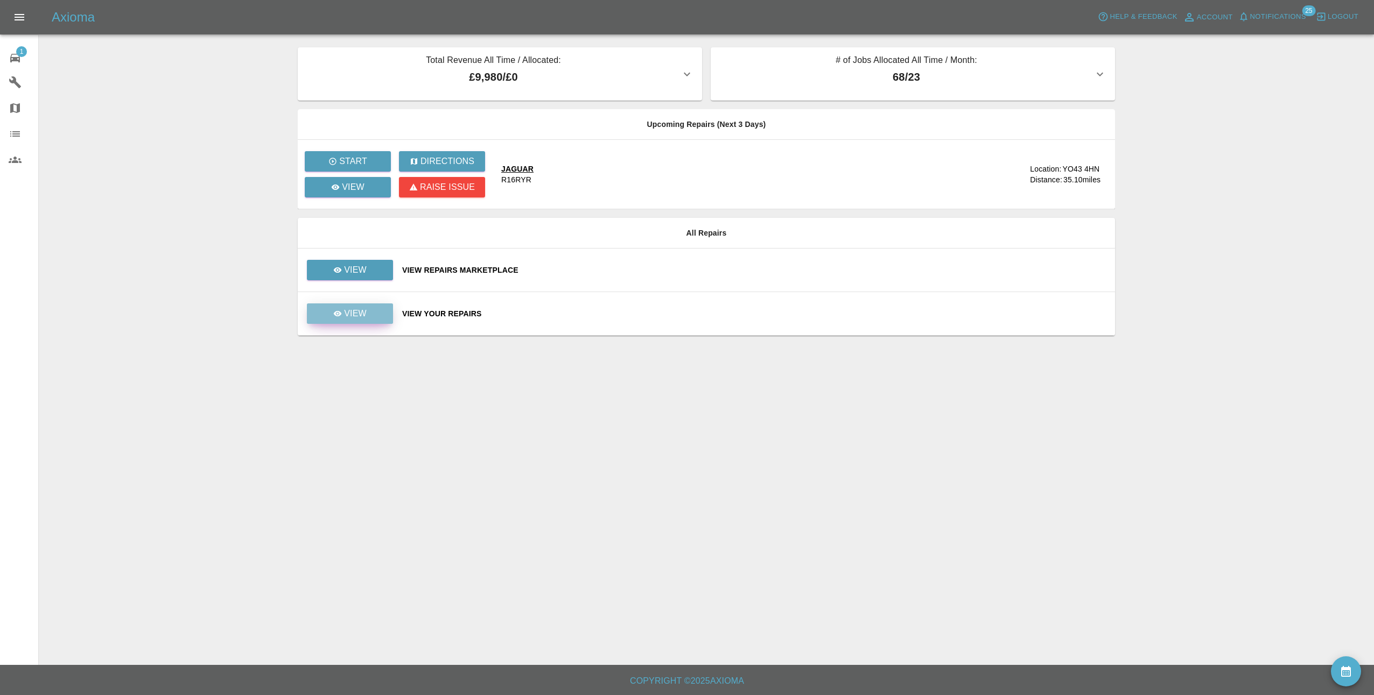
click at [346, 318] on p "View" at bounding box center [355, 313] width 23 height 13
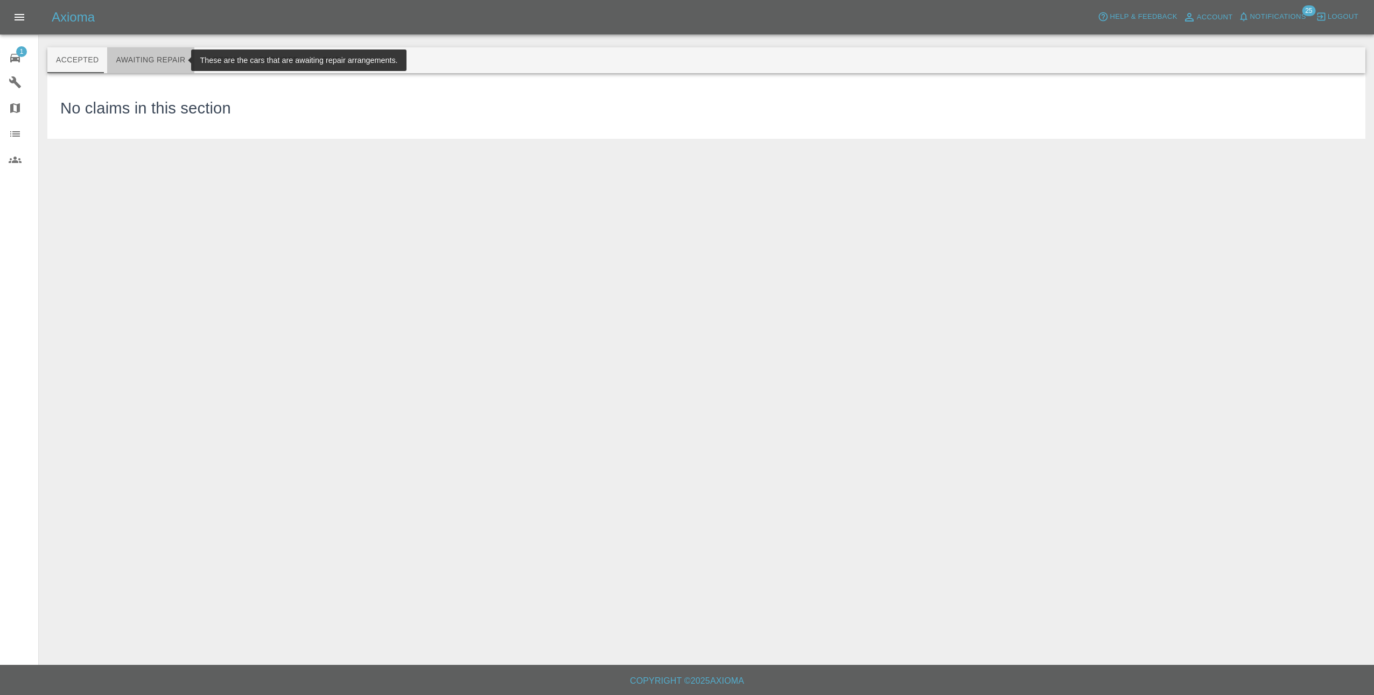
click at [162, 53] on button "Awaiting Repair" at bounding box center [150, 60] width 87 height 26
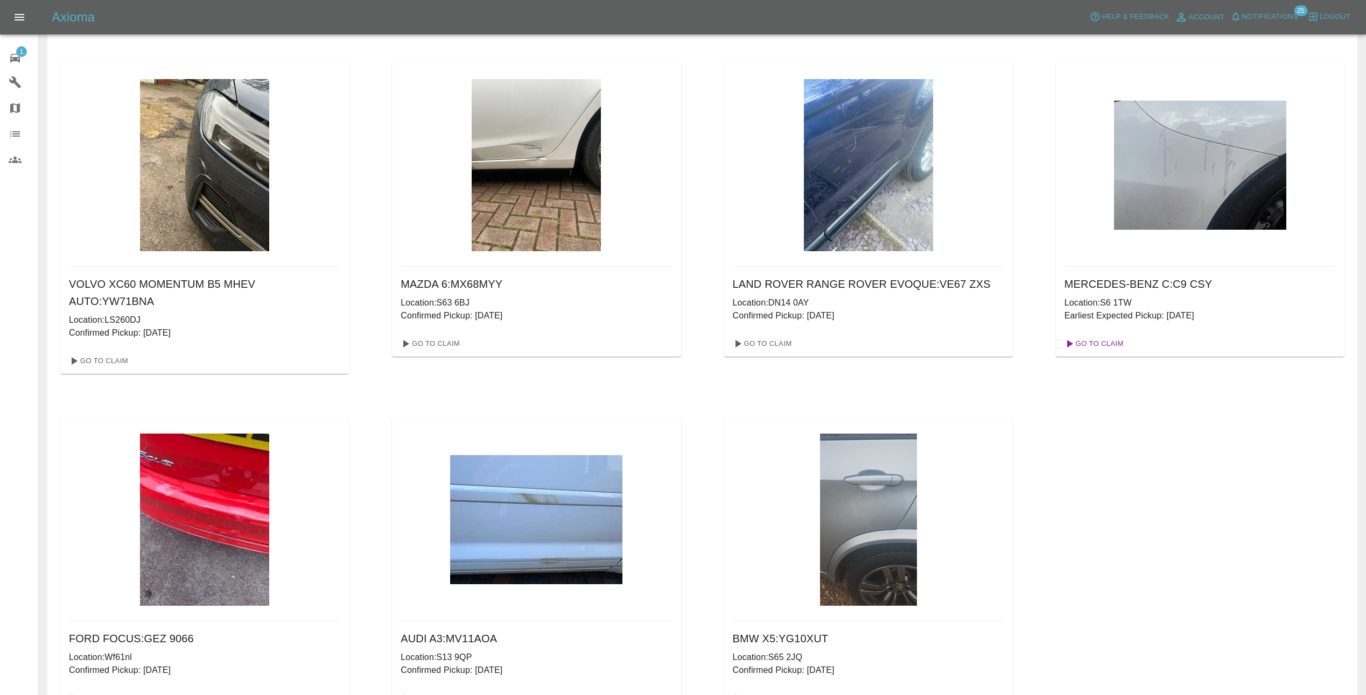
scroll to position [362, 0]
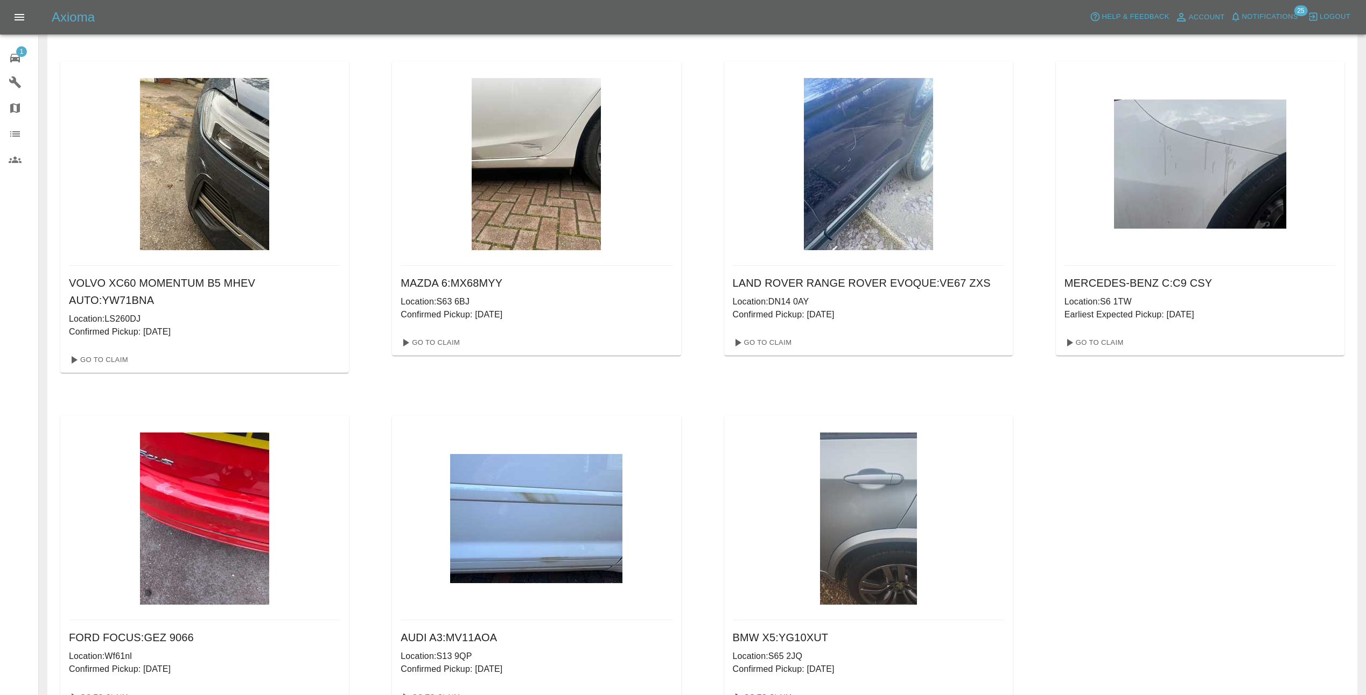
click at [774, 689] on link "Go To Claim" at bounding box center [761, 697] width 66 height 17
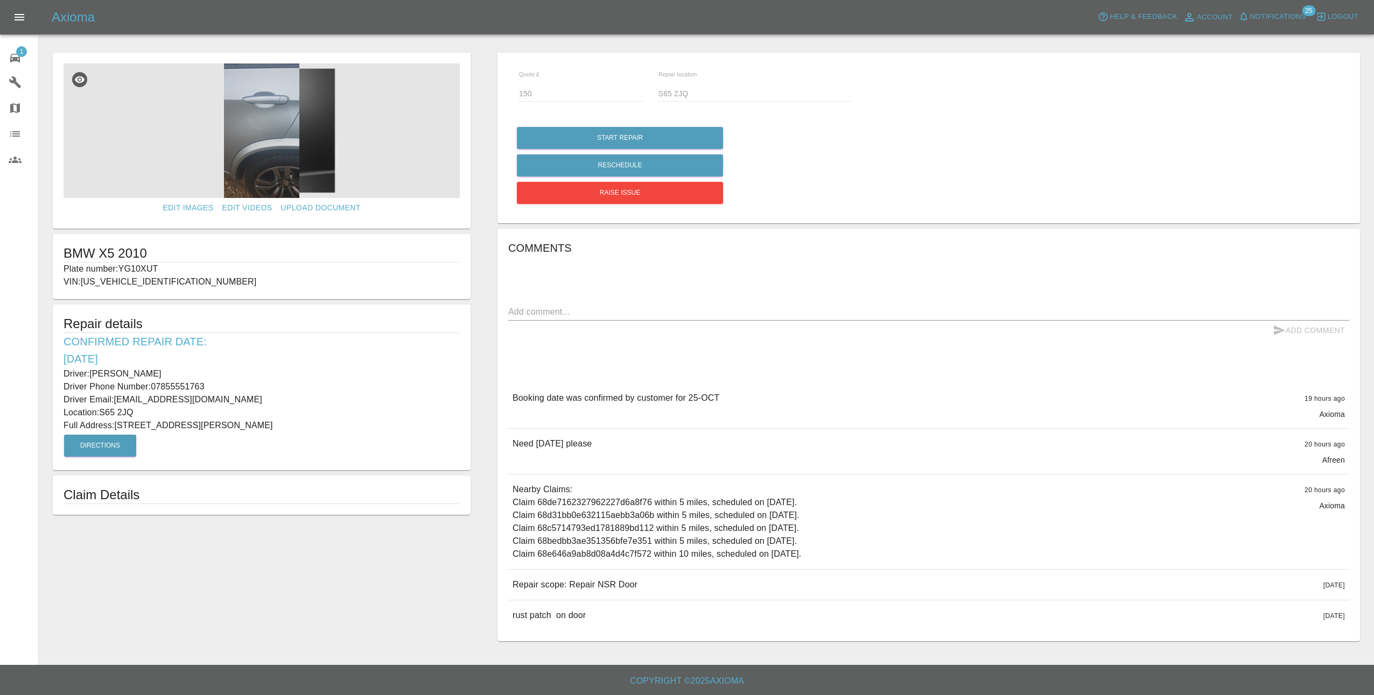
drag, startPoint x: 63, startPoint y: 374, endPoint x: 292, endPoint y: 431, distance: 235.8
click at [292, 431] on div "Repair details Confirmed Repair Date: [DATE] Driver: [PERSON_NAME] Driver Phone…" at bounding box center [262, 388] width 418 height 166
copy div "Driver: [PERSON_NAME] Driver Phone Number: 07855551763 Driver Email: [EMAIL_ADD…"
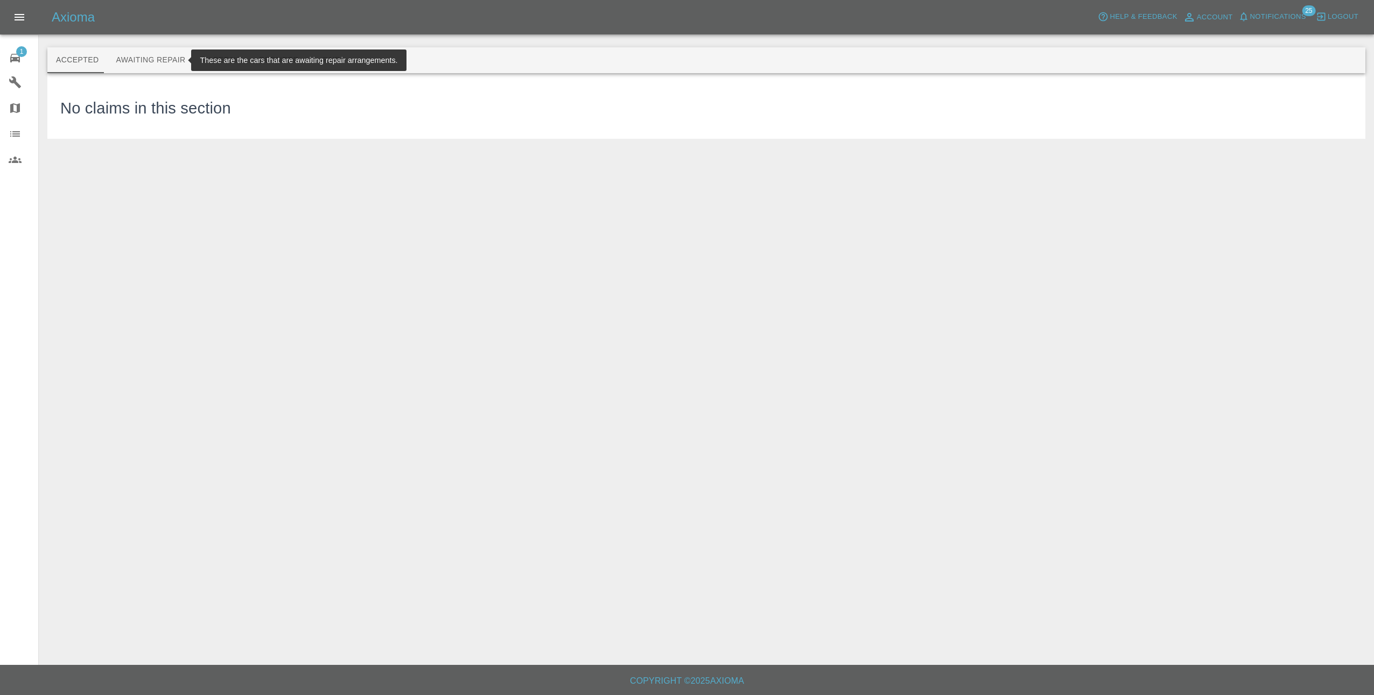
click at [162, 62] on button "Awaiting Repair" at bounding box center [150, 60] width 87 height 26
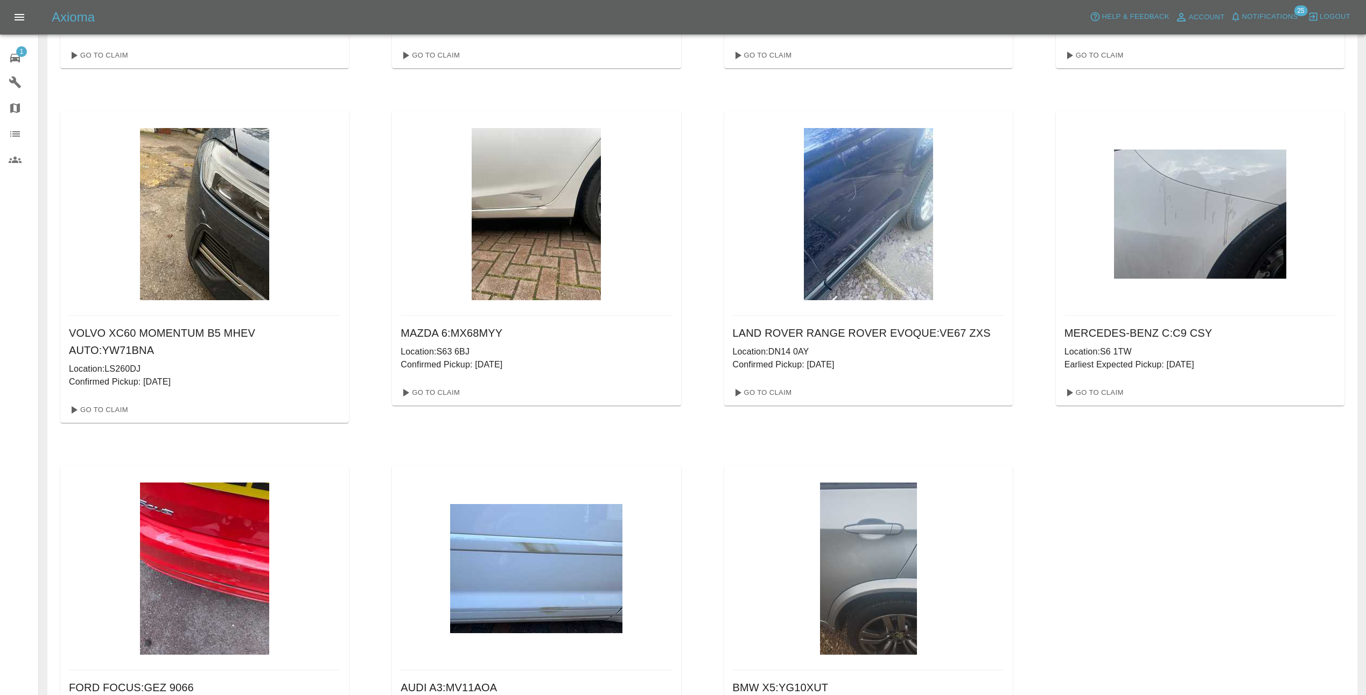
scroll to position [416, 0]
